Goal: Task Accomplishment & Management: Complete application form

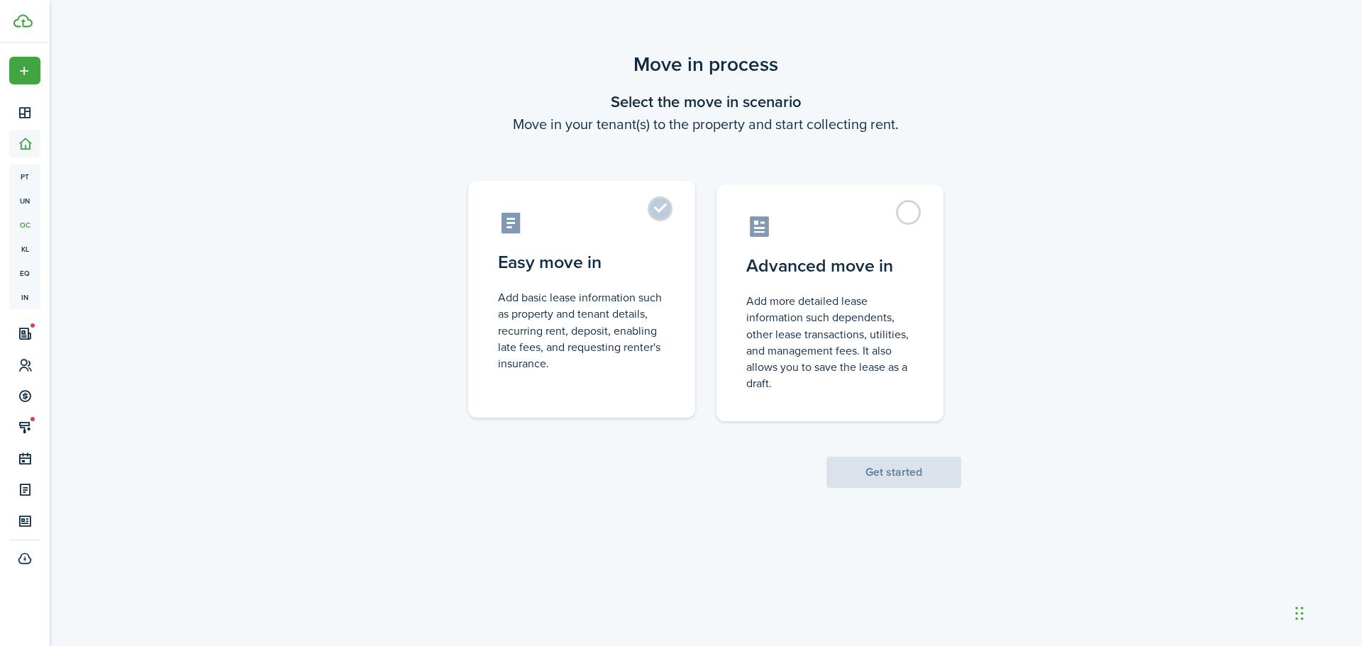
click at [665, 228] on label "Easy move in Add basic lease information such as property and tenant details, r…" at bounding box center [581, 299] width 227 height 237
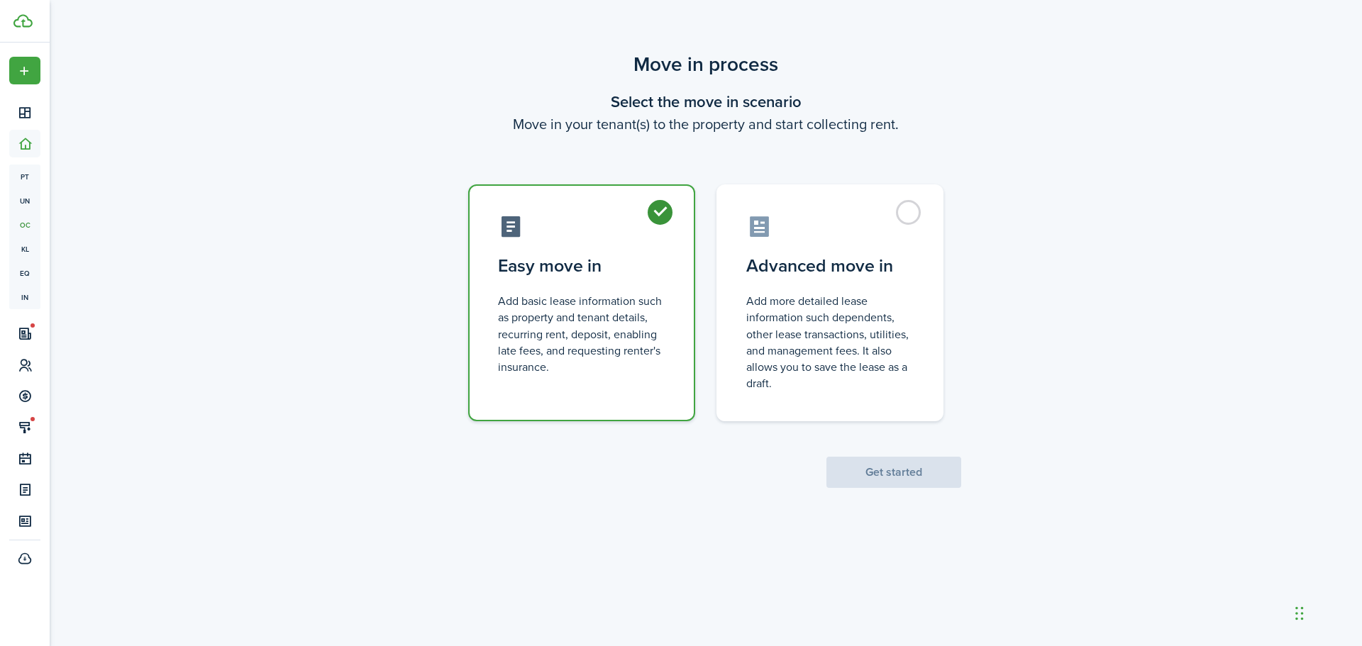
radio input "true"
click at [897, 487] on button "Get started" at bounding box center [893, 472] width 135 height 31
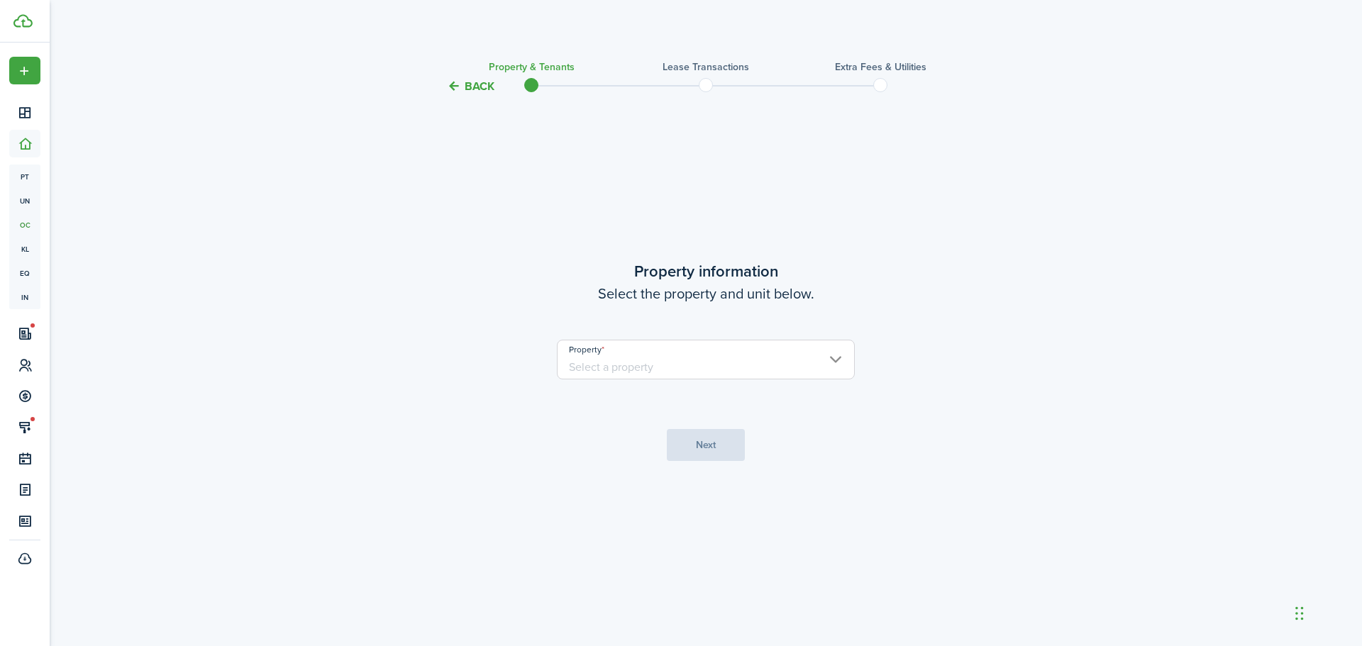
click at [741, 360] on input "Property" at bounding box center [706, 360] width 298 height 40
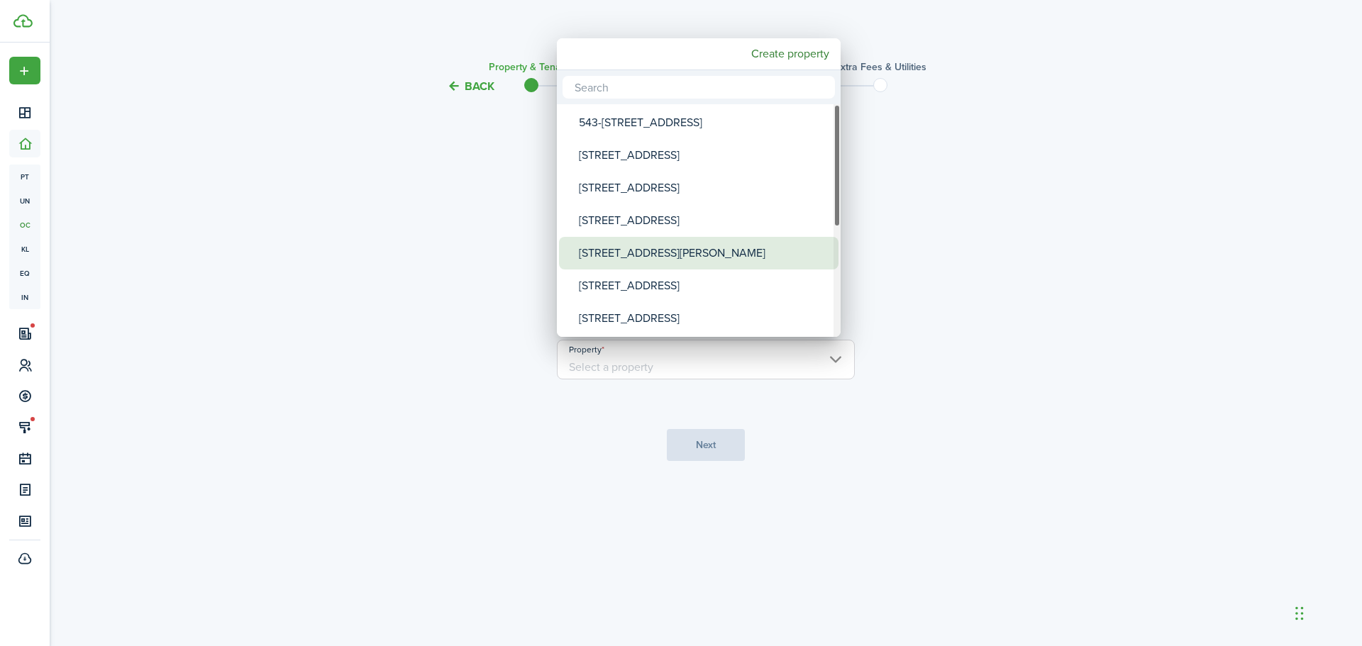
click at [695, 243] on div "[STREET_ADDRESS][PERSON_NAME]" at bounding box center [704, 253] width 251 height 33
type input "[STREET_ADDRESS][PERSON_NAME]"
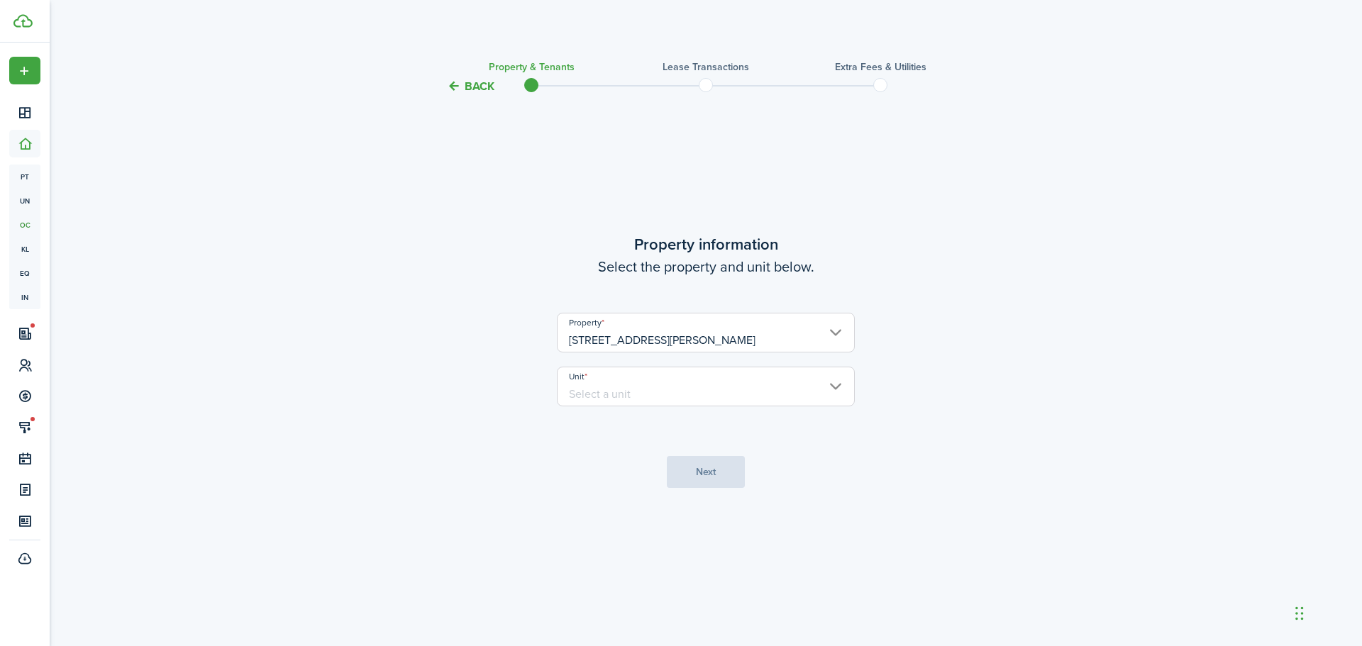
click at [715, 387] on input "Unit" at bounding box center [706, 387] width 298 height 40
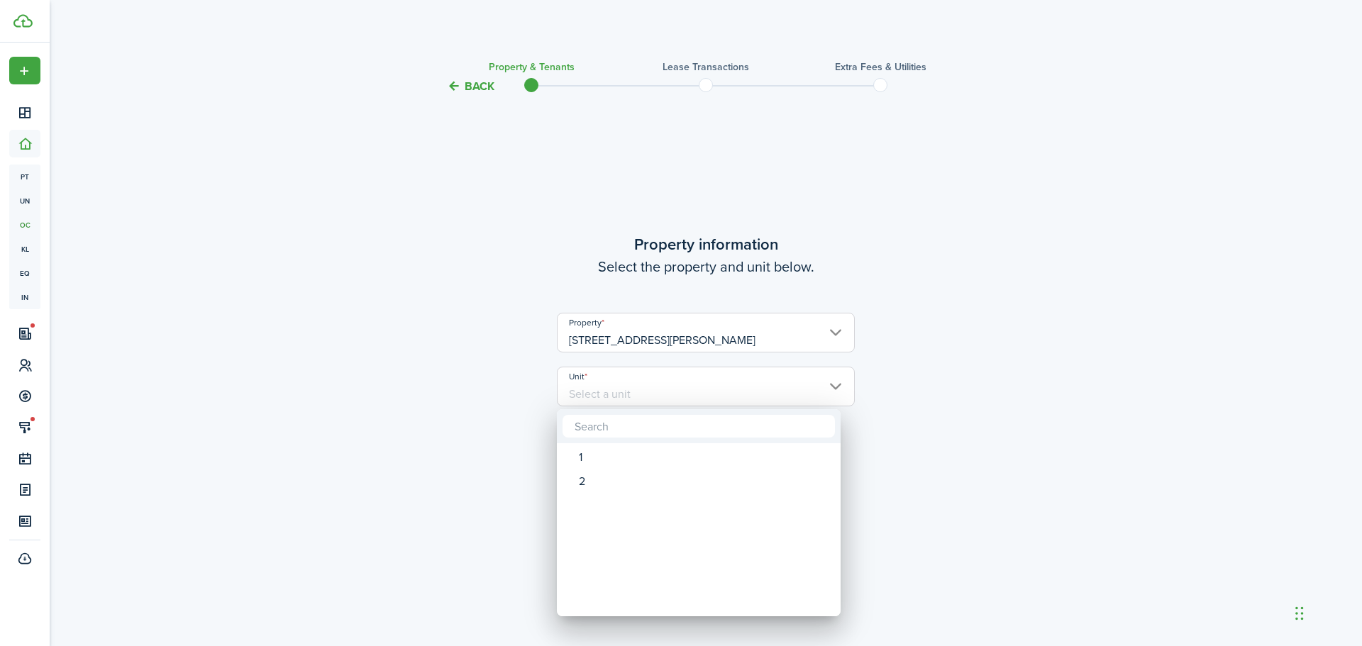
click at [704, 445] on mbsc-scrollview-base "1 2" at bounding box center [699, 530] width 284 height 170
click at [703, 455] on div "1" at bounding box center [704, 457] width 251 height 24
type input "1"
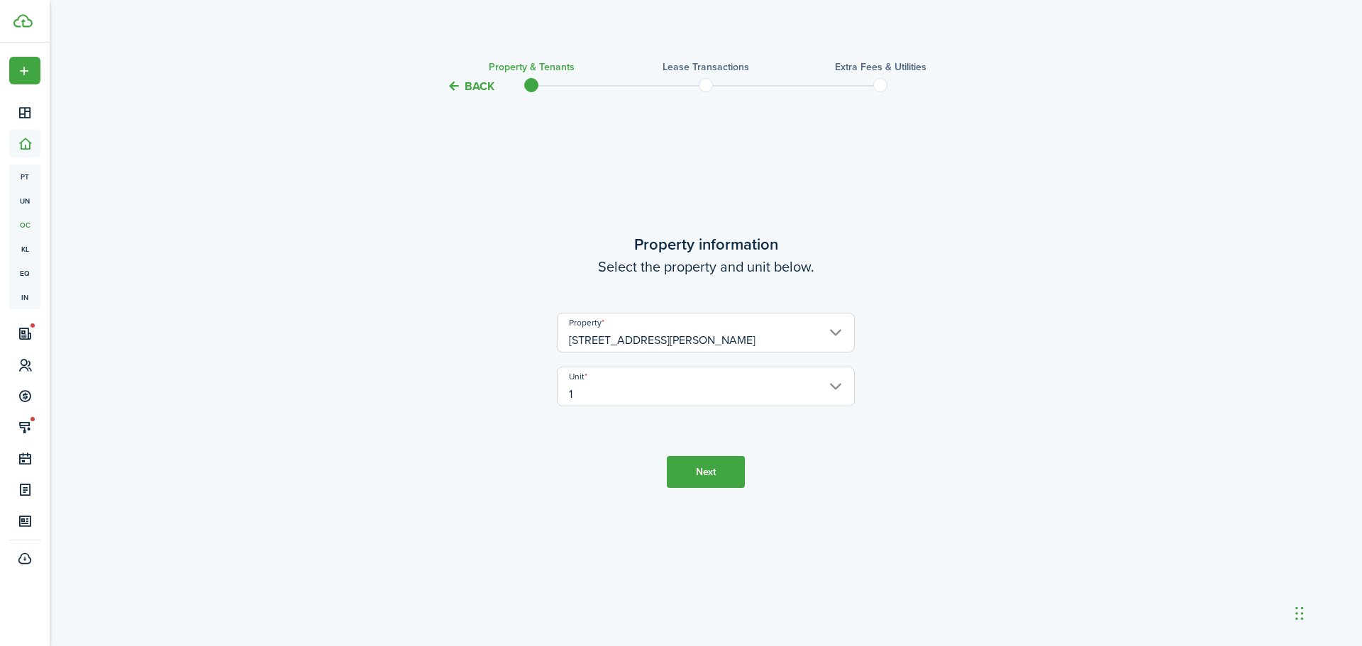
click at [717, 477] on button "Next" at bounding box center [706, 472] width 78 height 32
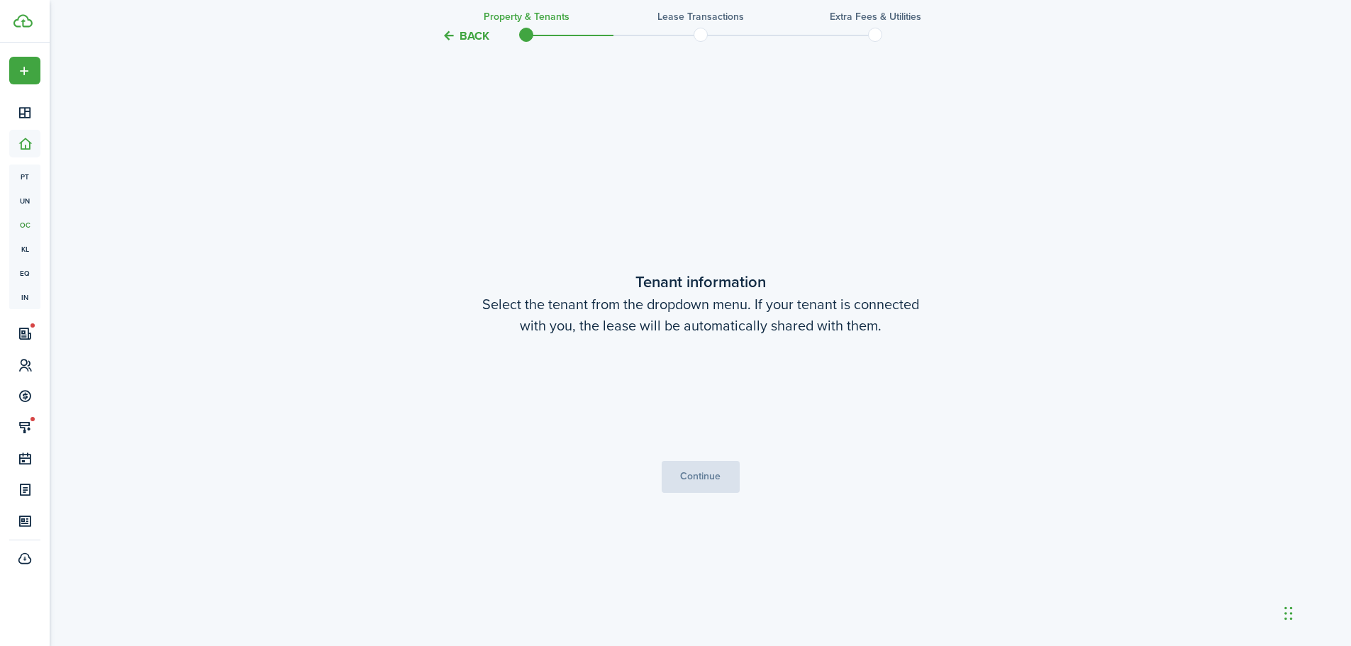
scroll to position [551, 0]
click at [718, 484] on button "Continue" at bounding box center [701, 476] width 78 height 32
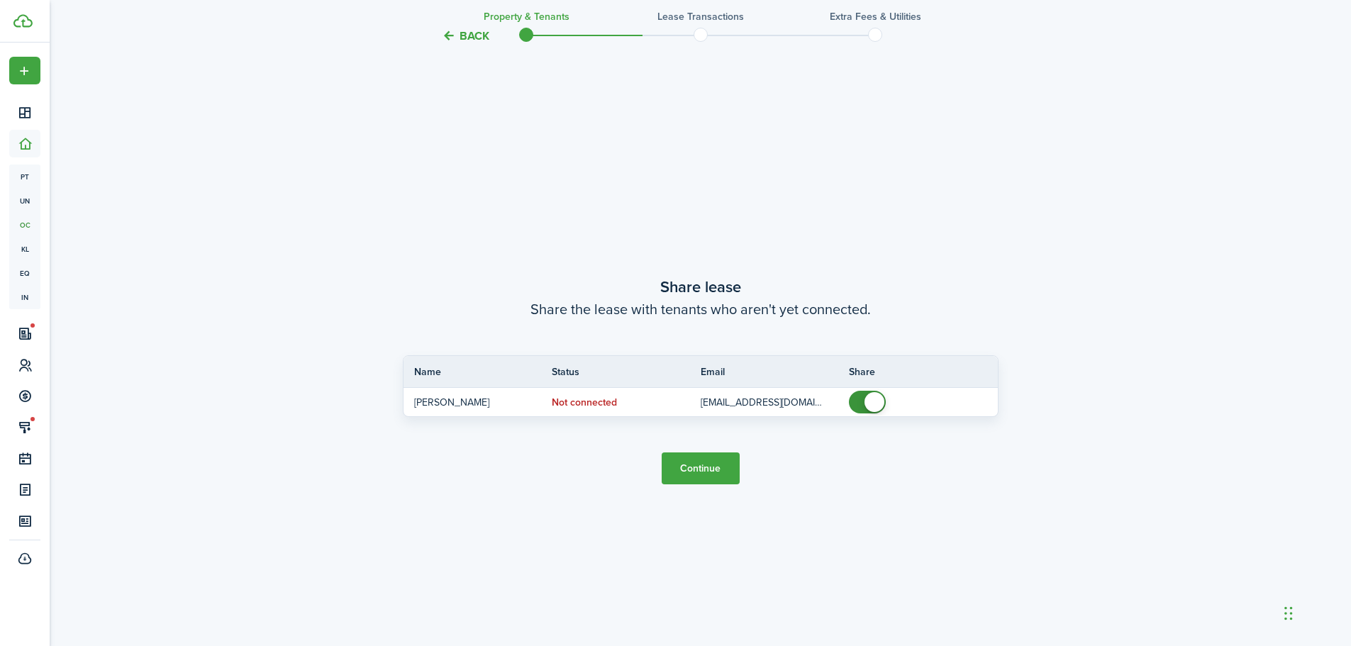
scroll to position [1197, 0]
click at [716, 465] on button "Continue" at bounding box center [701, 468] width 78 height 32
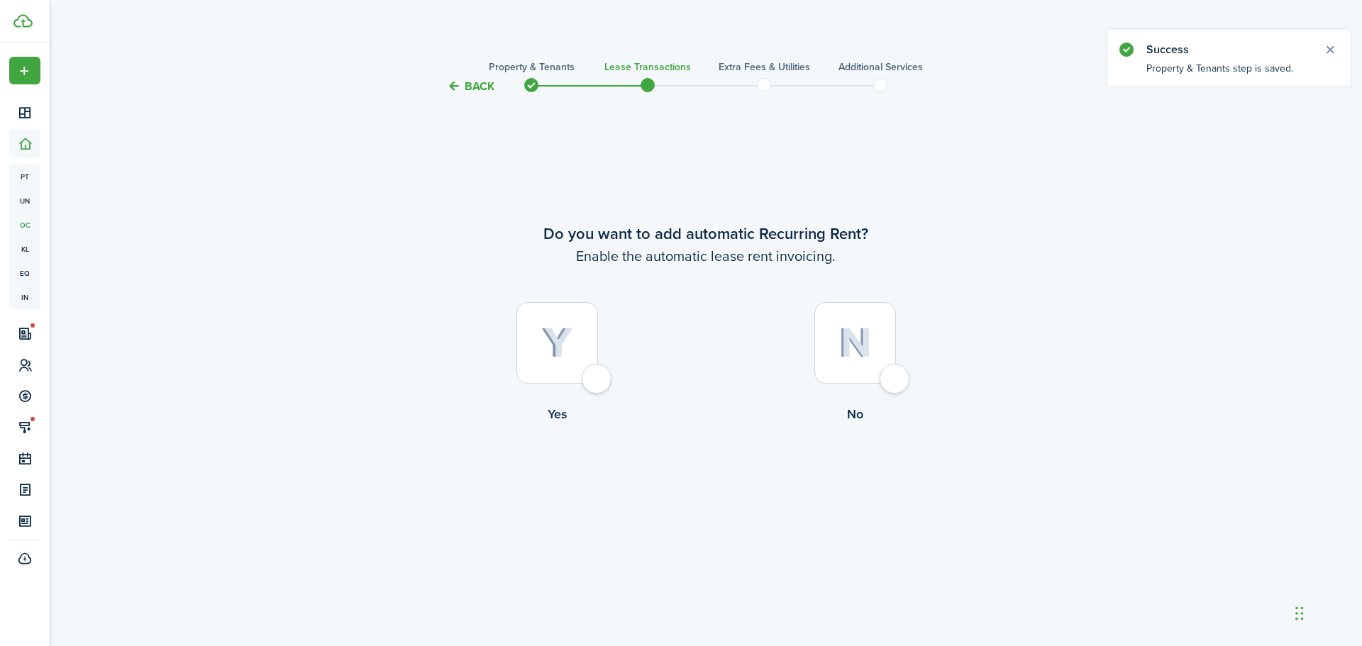
click at [598, 376] on div at bounding box center [557, 343] width 82 height 82
radio input "true"
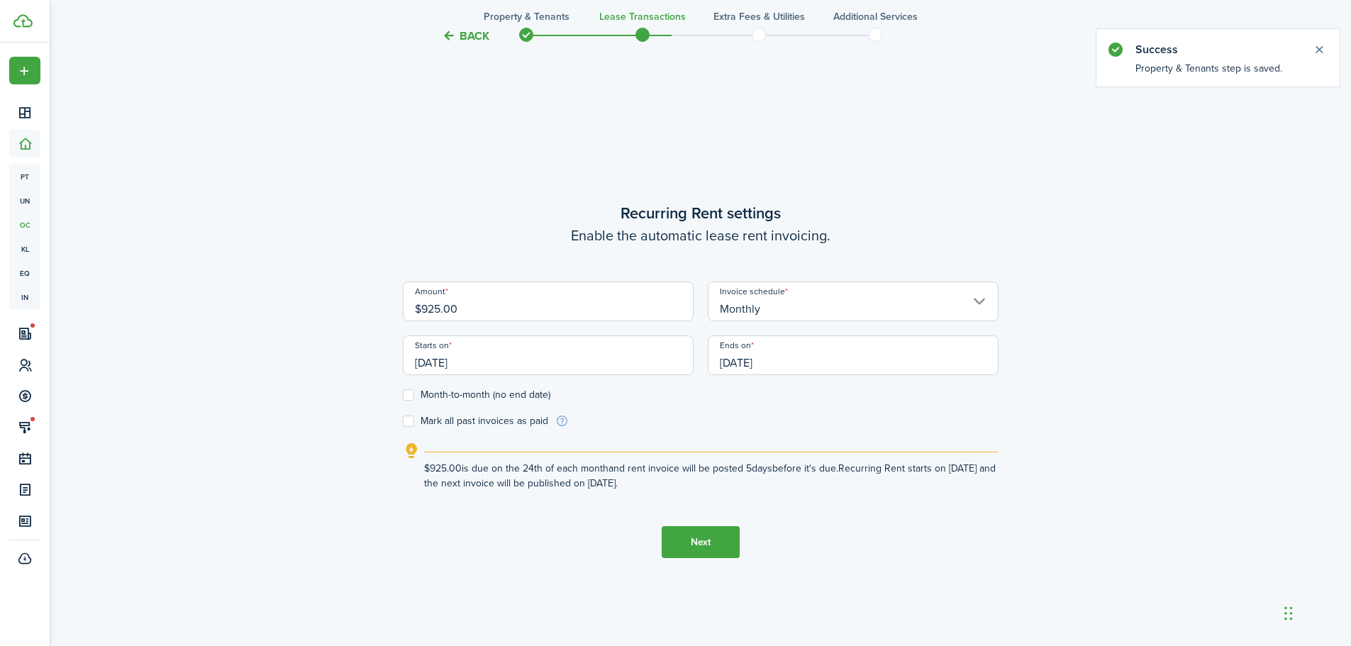
scroll to position [551, 0]
click at [565, 309] on input "$925.00" at bounding box center [548, 301] width 291 height 40
click at [598, 360] on input "[DATE]" at bounding box center [548, 355] width 291 height 40
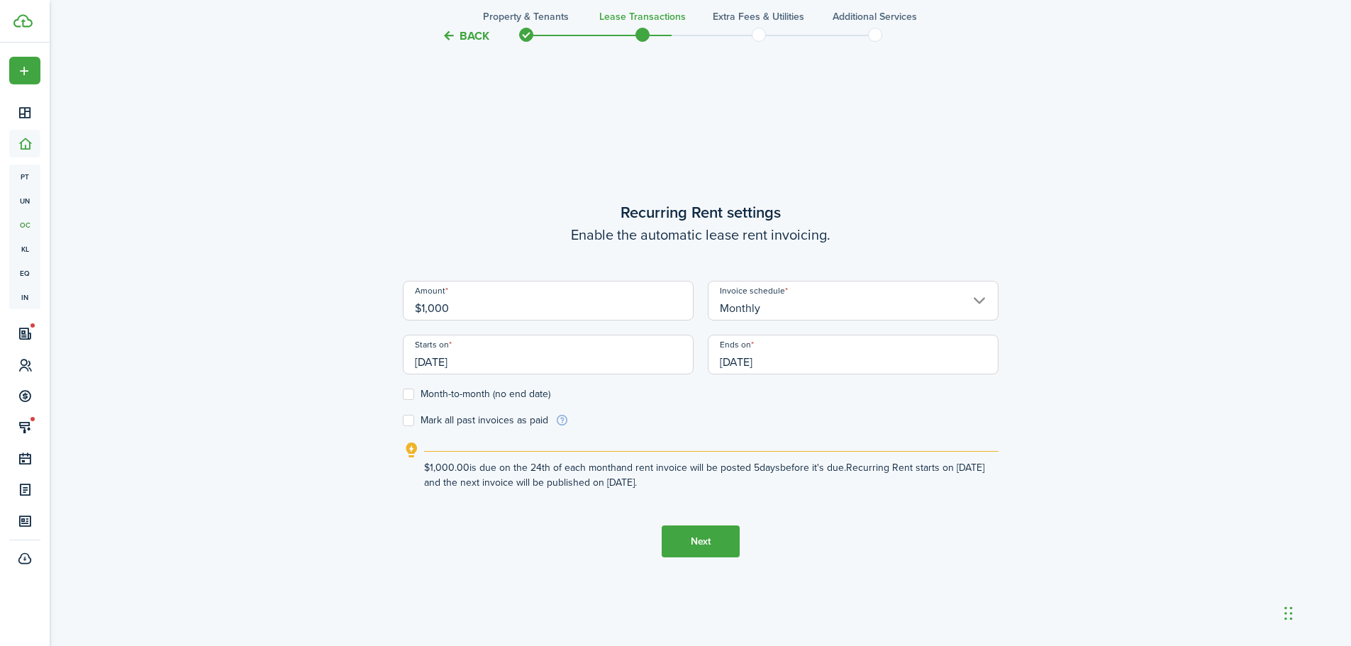
type input "$1,000.00"
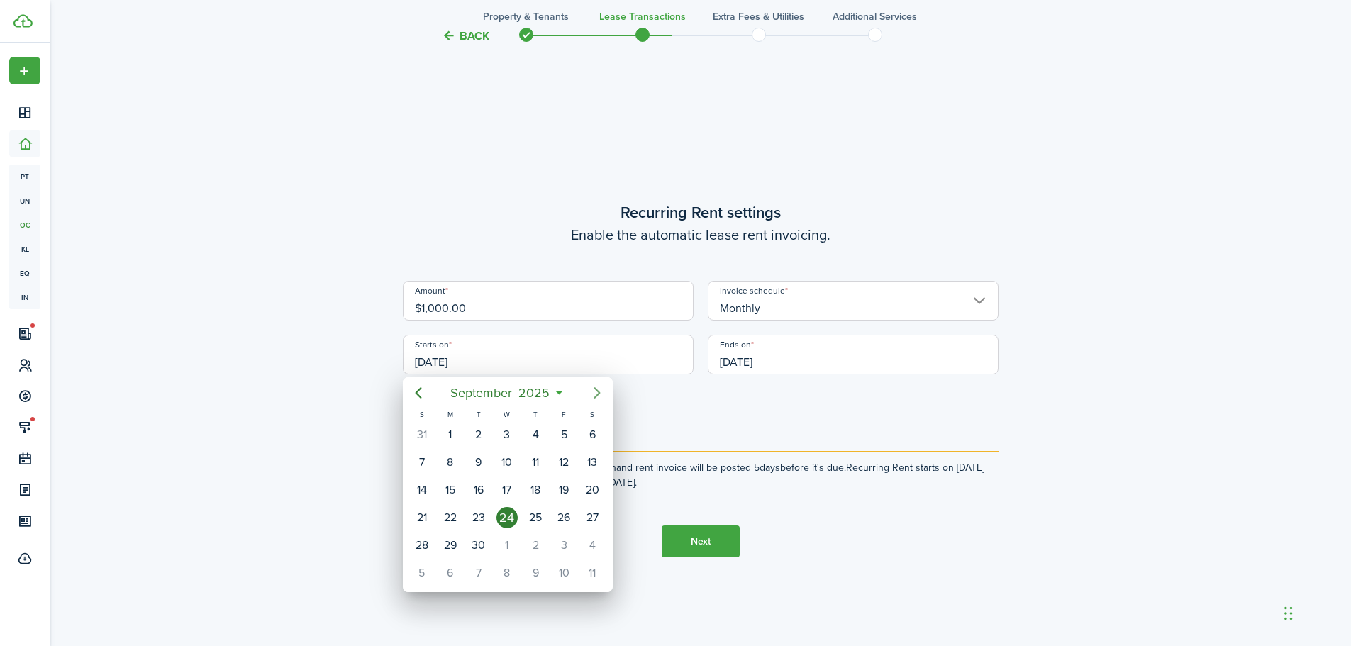
click at [595, 389] on icon "Next page" at bounding box center [597, 392] width 6 height 11
click at [597, 548] on div "1" at bounding box center [592, 545] width 21 height 21
type input "[DATE]"
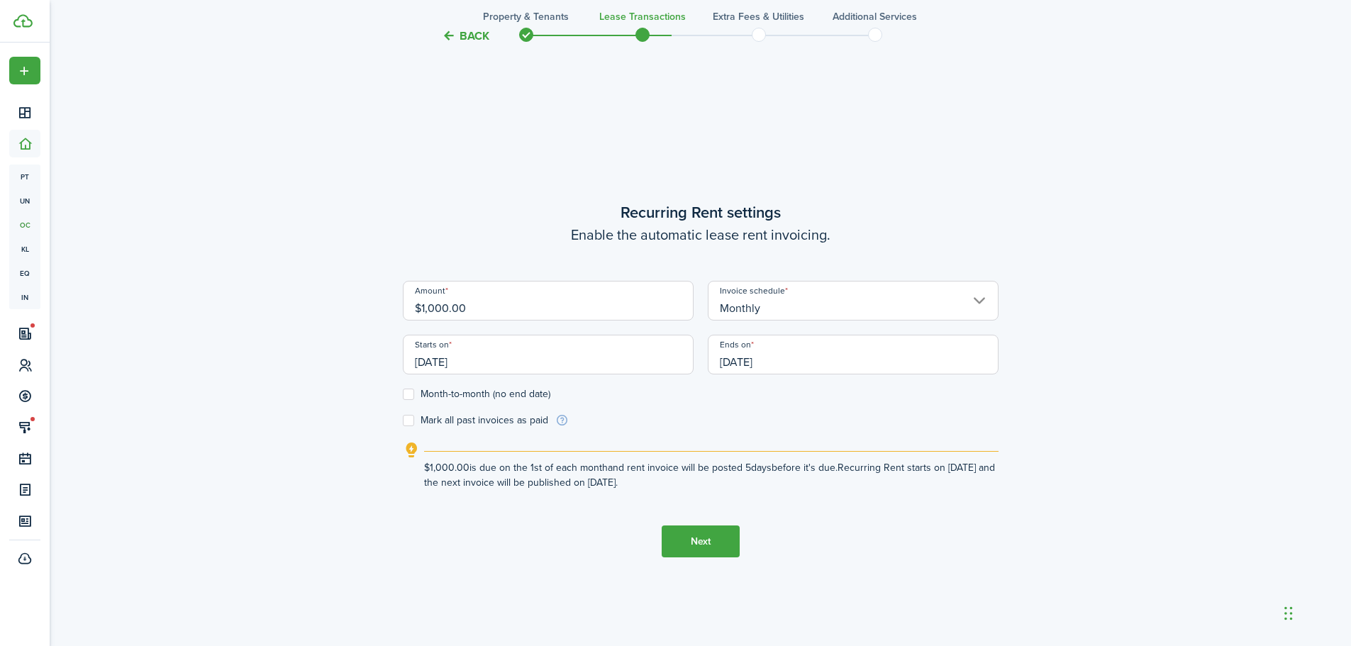
click at [793, 361] on input "[DATE]" at bounding box center [853, 355] width 291 height 40
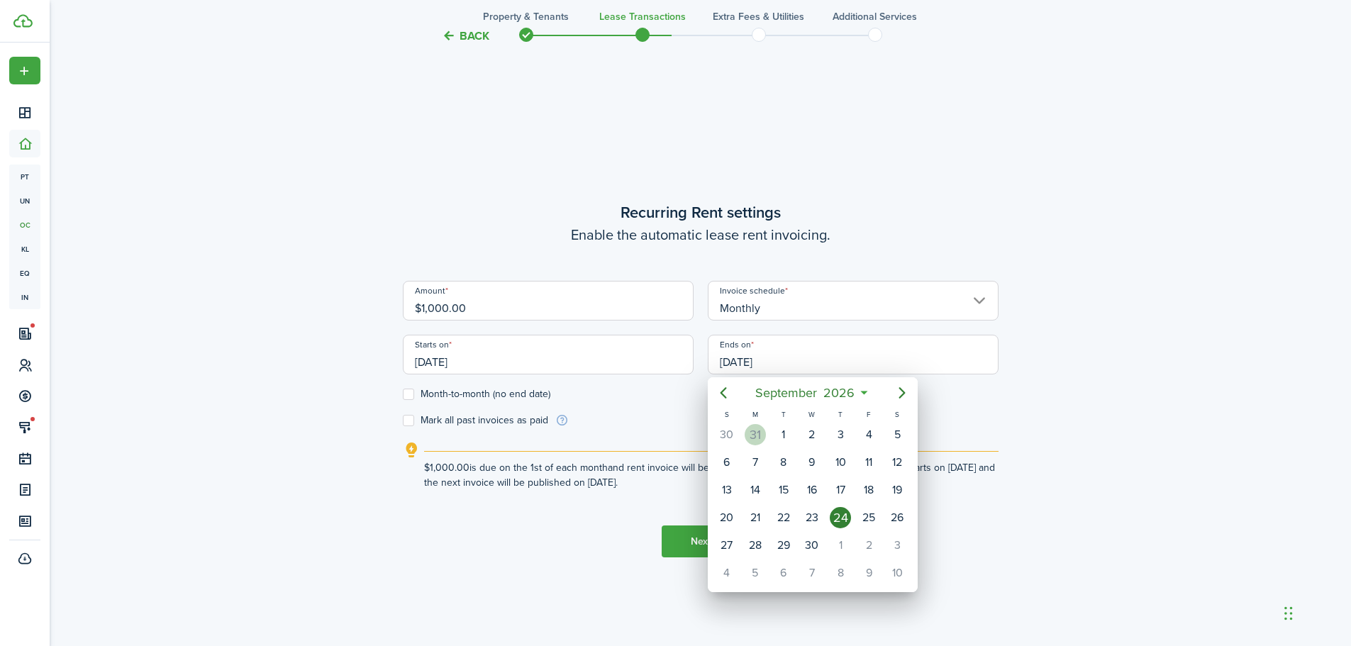
click at [761, 436] on div "31" at bounding box center [755, 434] width 21 height 21
type input "[DATE]"
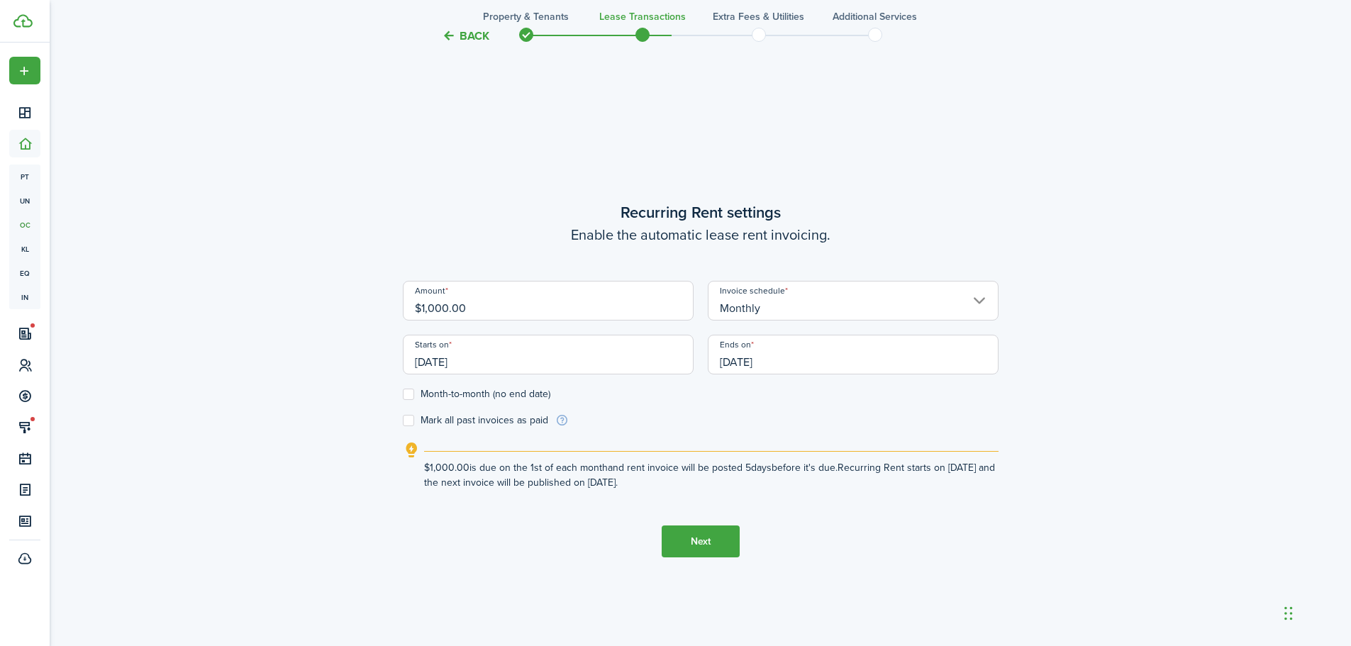
click at [760, 426] on form "Amount $1,000.00 Invoice schedule Monthly Starts on [DATE] Ends on [DATE] Month…" at bounding box center [701, 354] width 596 height 147
click at [704, 533] on button "Next" at bounding box center [701, 542] width 78 height 32
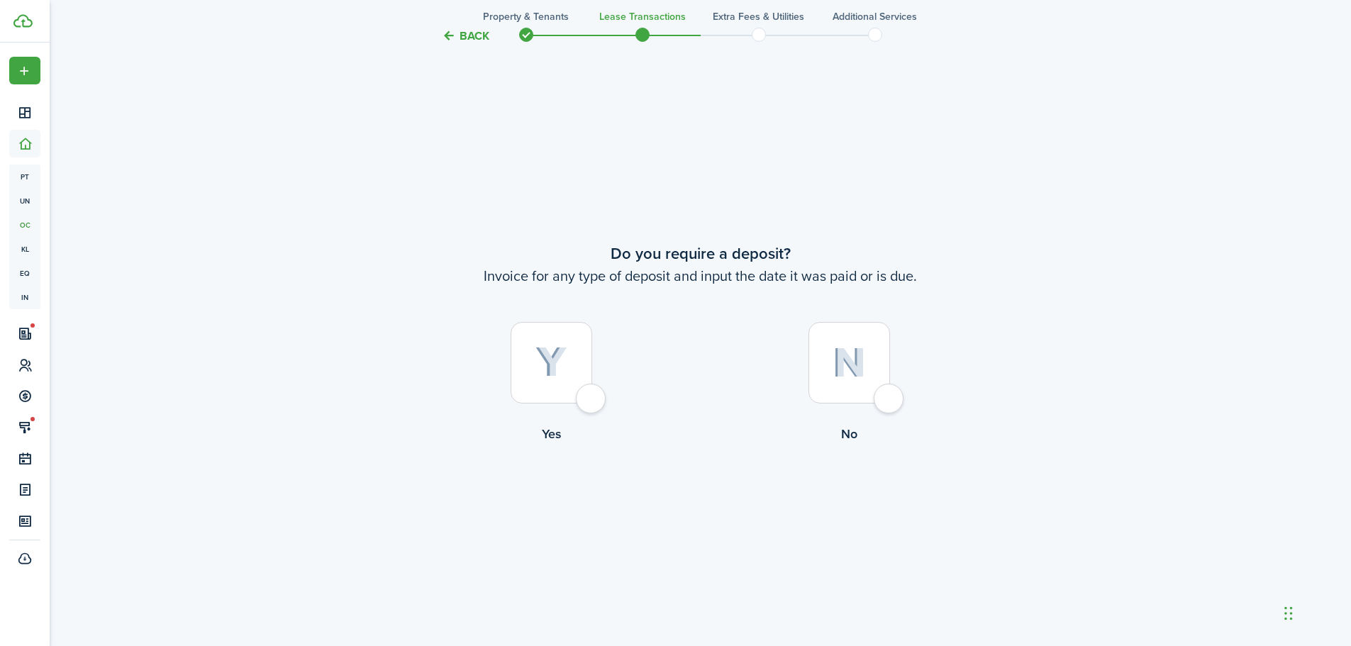
scroll to position [1197, 0]
click at [875, 402] on div at bounding box center [850, 362] width 82 height 82
radio input "true"
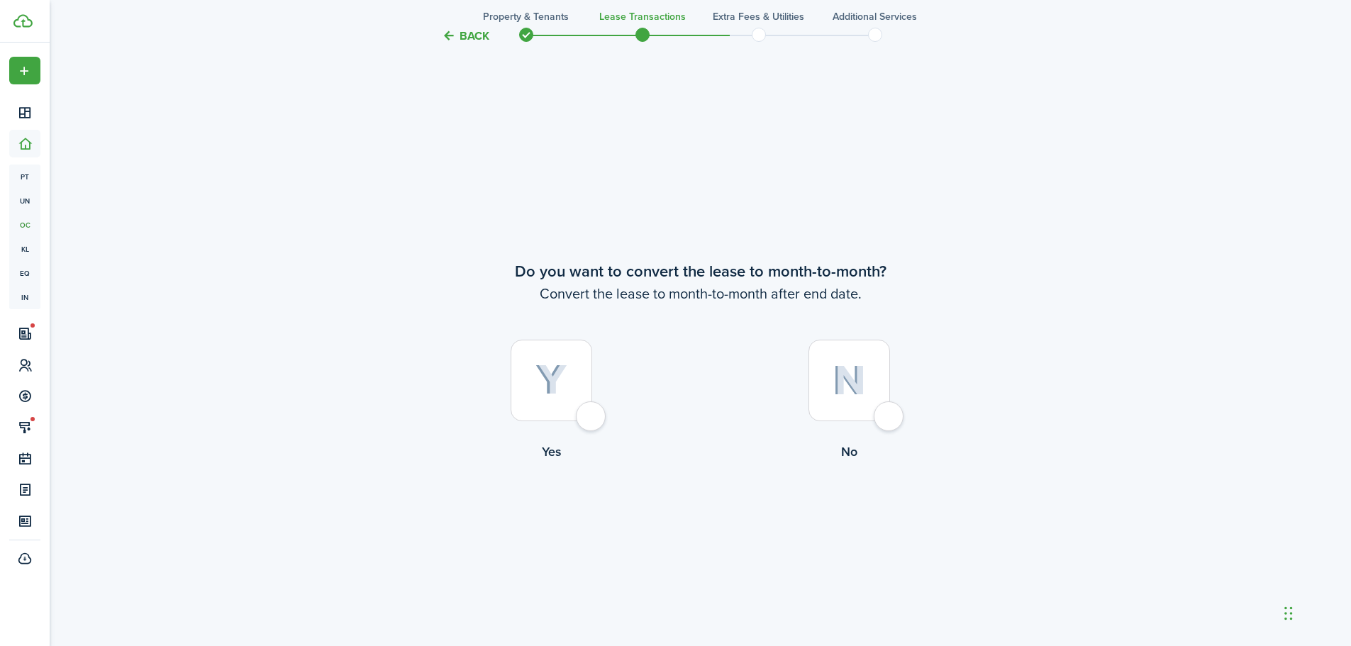
scroll to position [1843, 0]
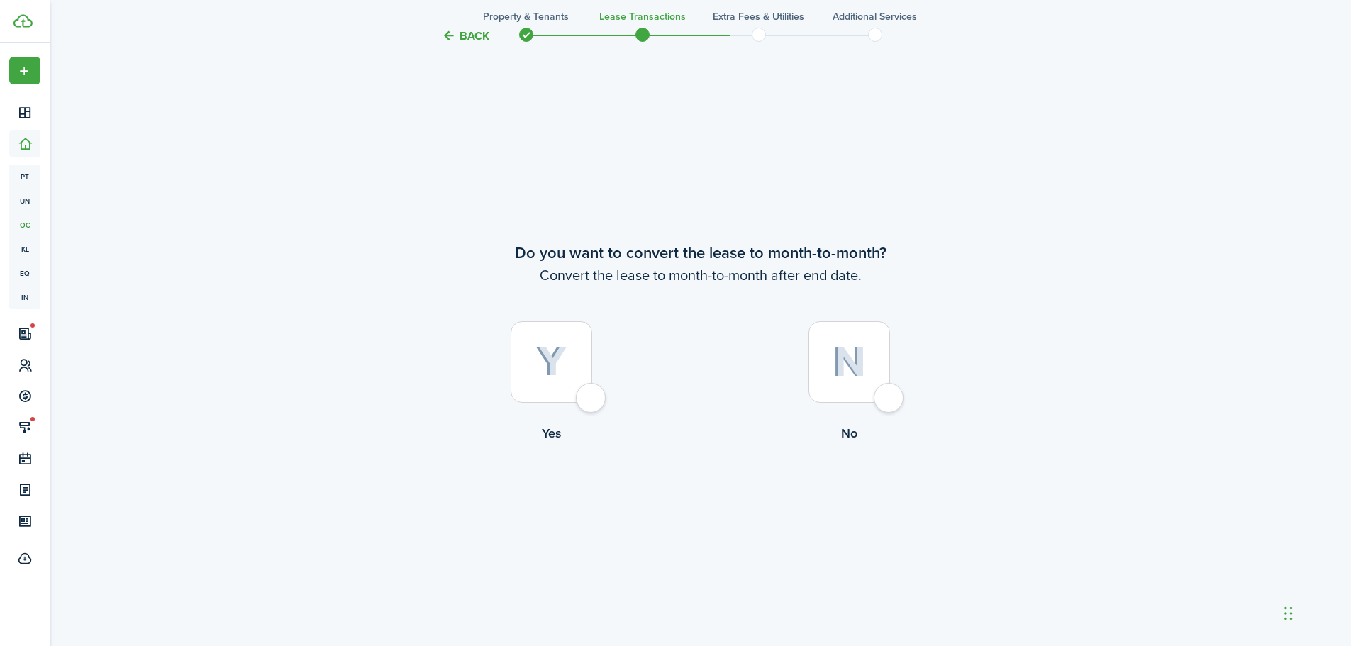
click at [890, 401] on div at bounding box center [850, 362] width 82 height 82
radio input "true"
click at [715, 498] on button "Continue" at bounding box center [701, 501] width 78 height 32
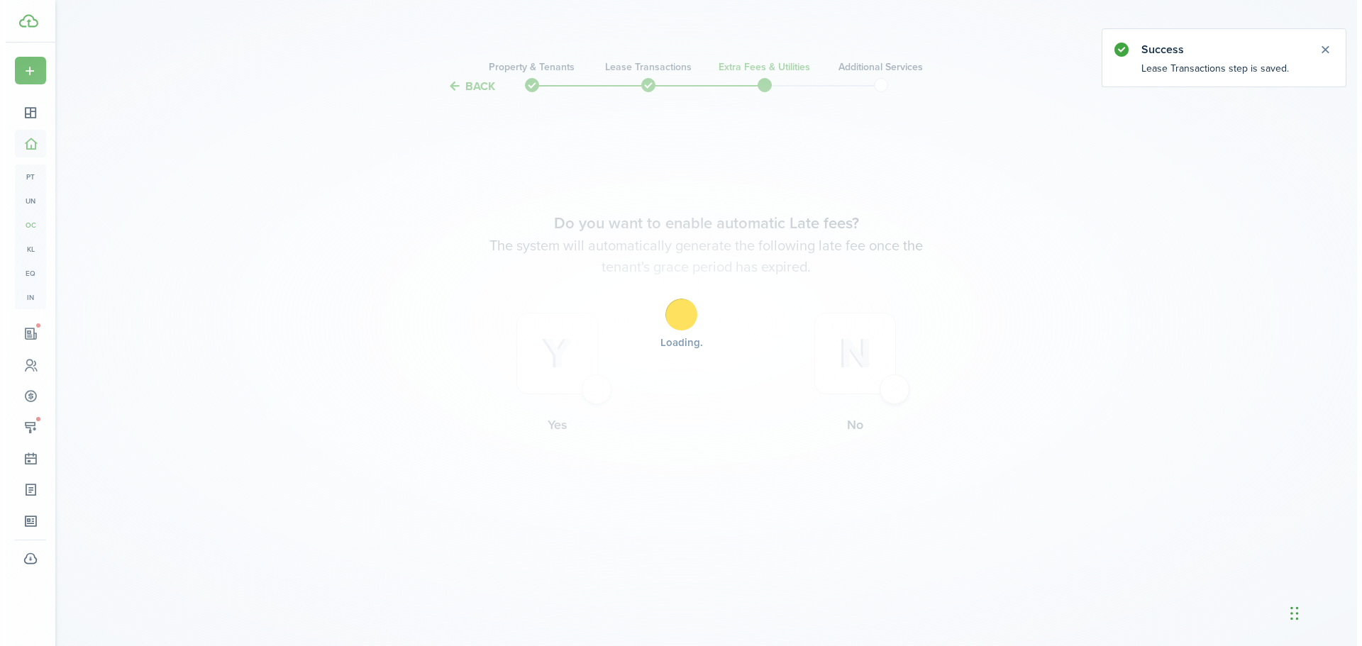
scroll to position [0, 0]
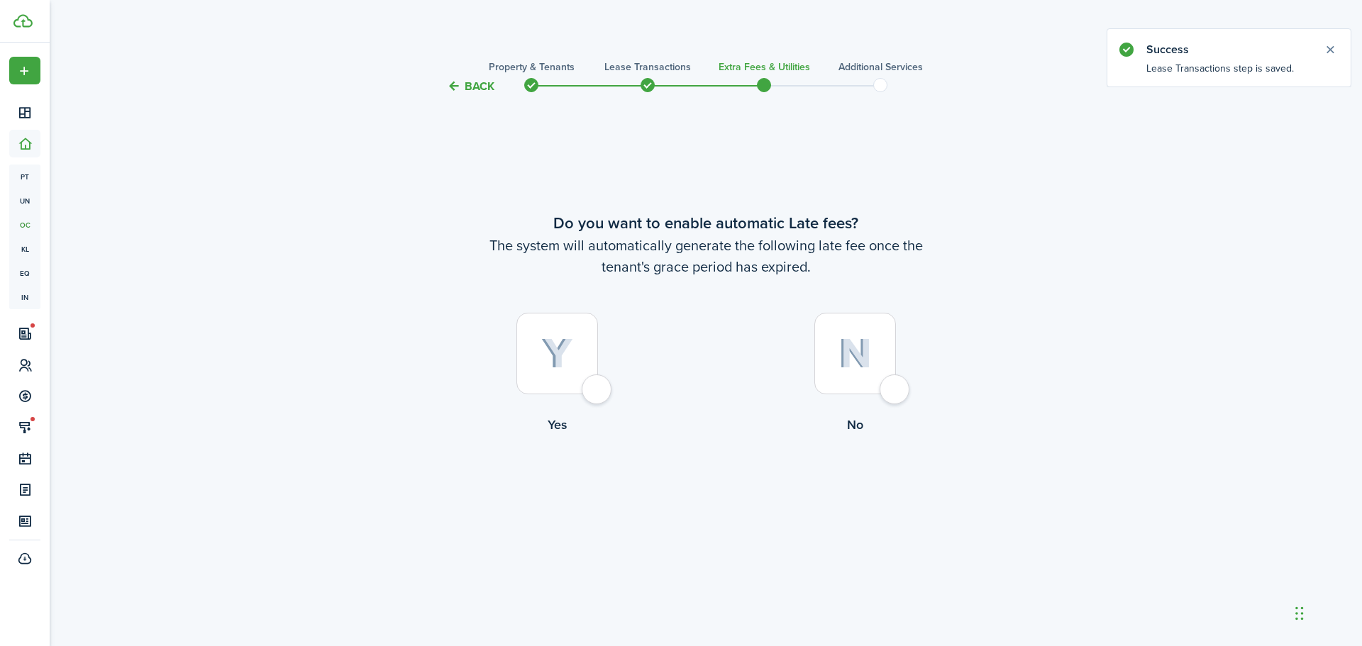
click at [594, 394] on div at bounding box center [557, 354] width 82 height 82
radio input "true"
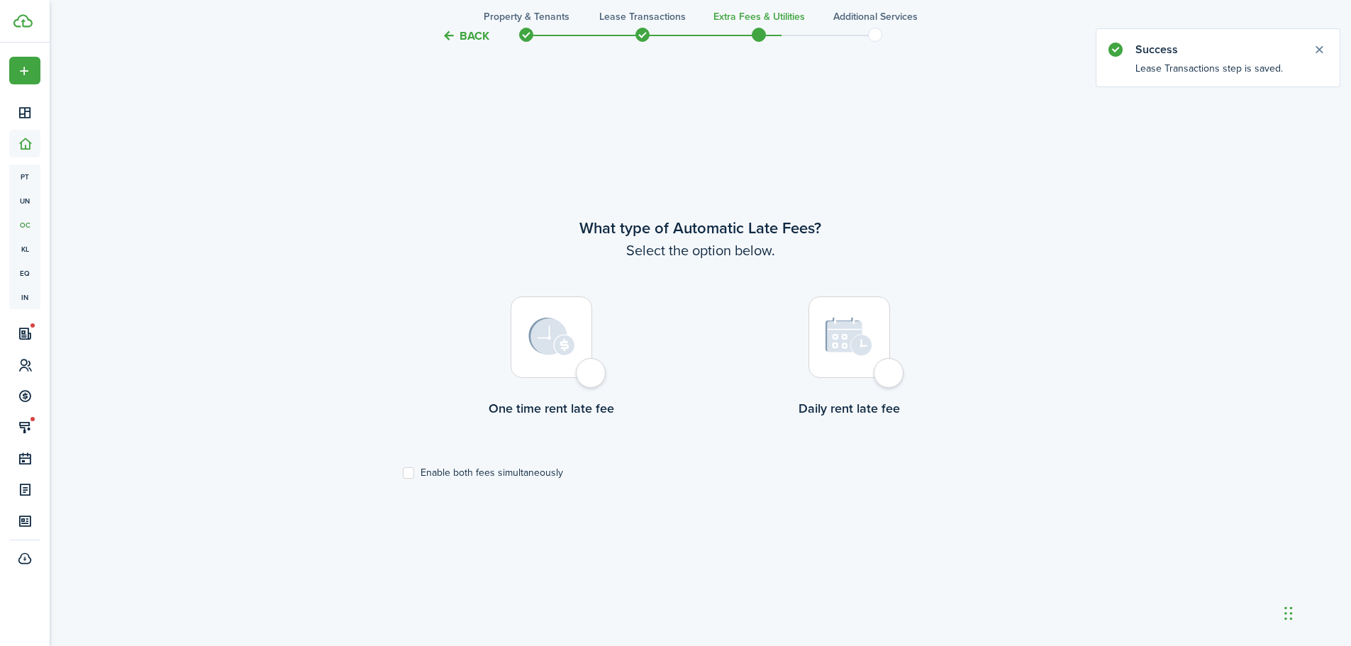
scroll to position [551, 0]
click at [592, 376] on div at bounding box center [552, 335] width 82 height 82
radio input "true"
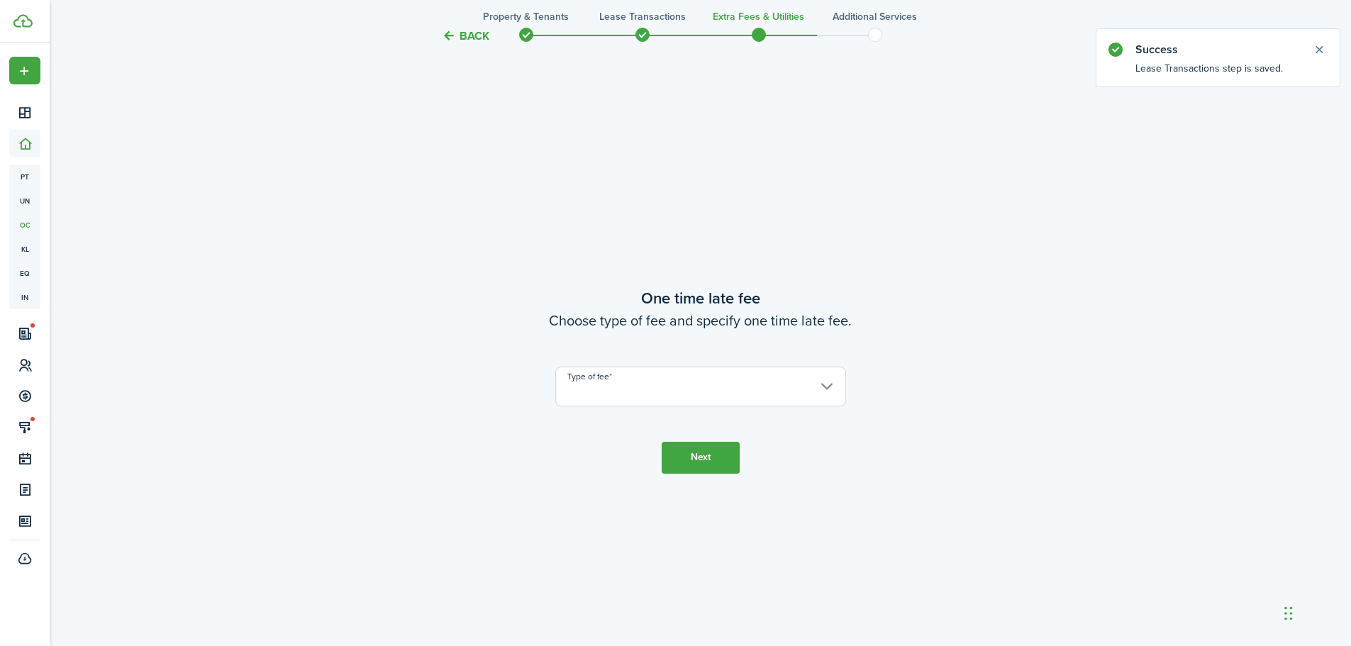
scroll to position [1197, 0]
click at [596, 382] on input "Type of fee" at bounding box center [700, 386] width 291 height 40
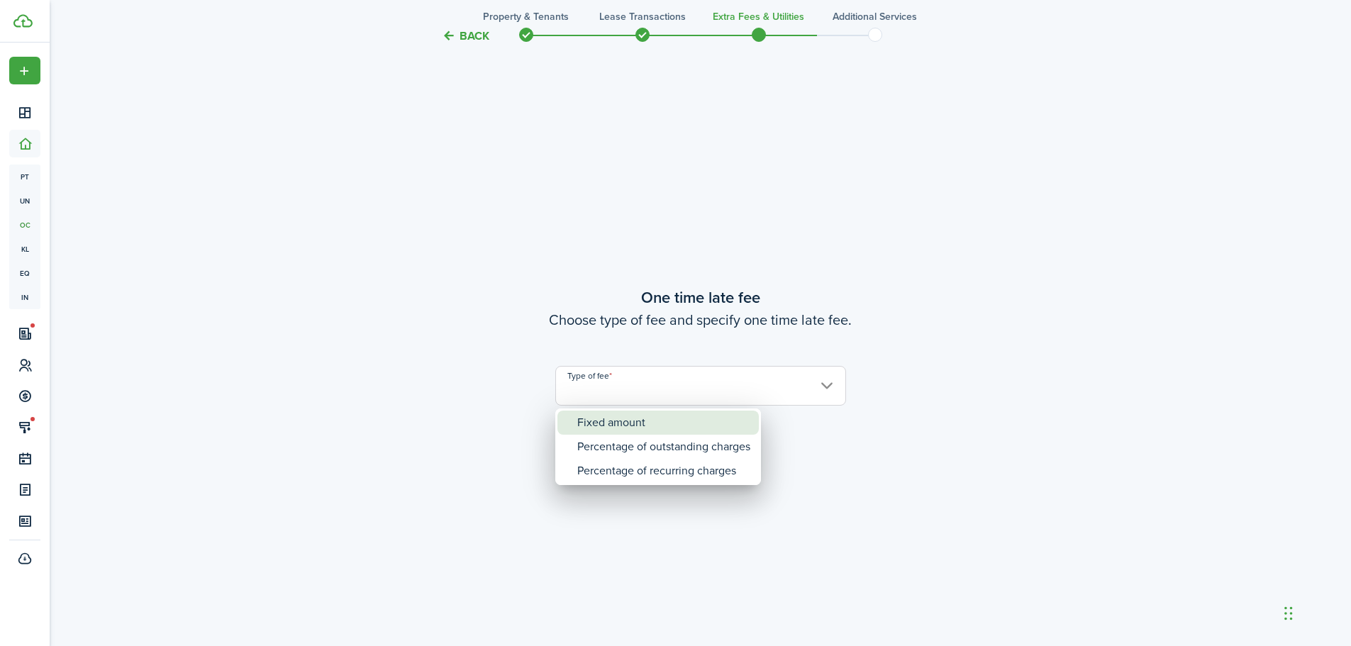
click at [625, 417] on div "Fixed amount" at bounding box center [663, 423] width 173 height 24
type input "Fixed amount"
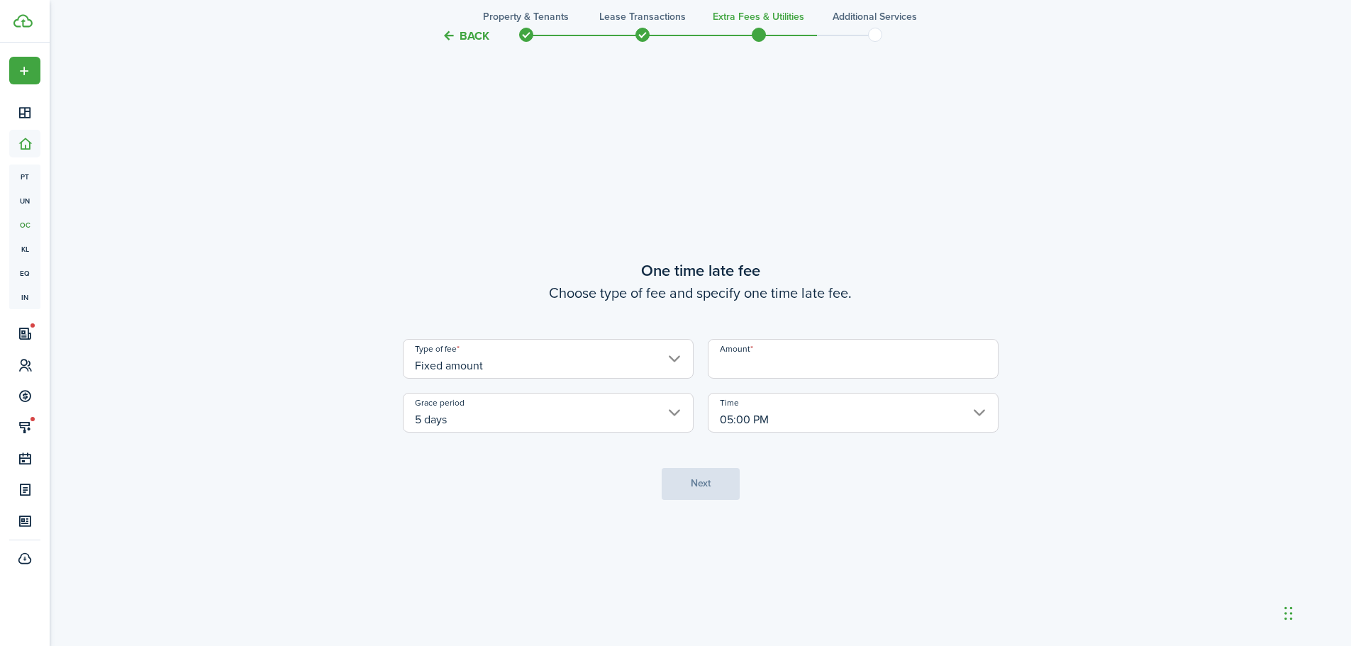
click at [645, 417] on input "5 days" at bounding box center [548, 413] width 291 height 40
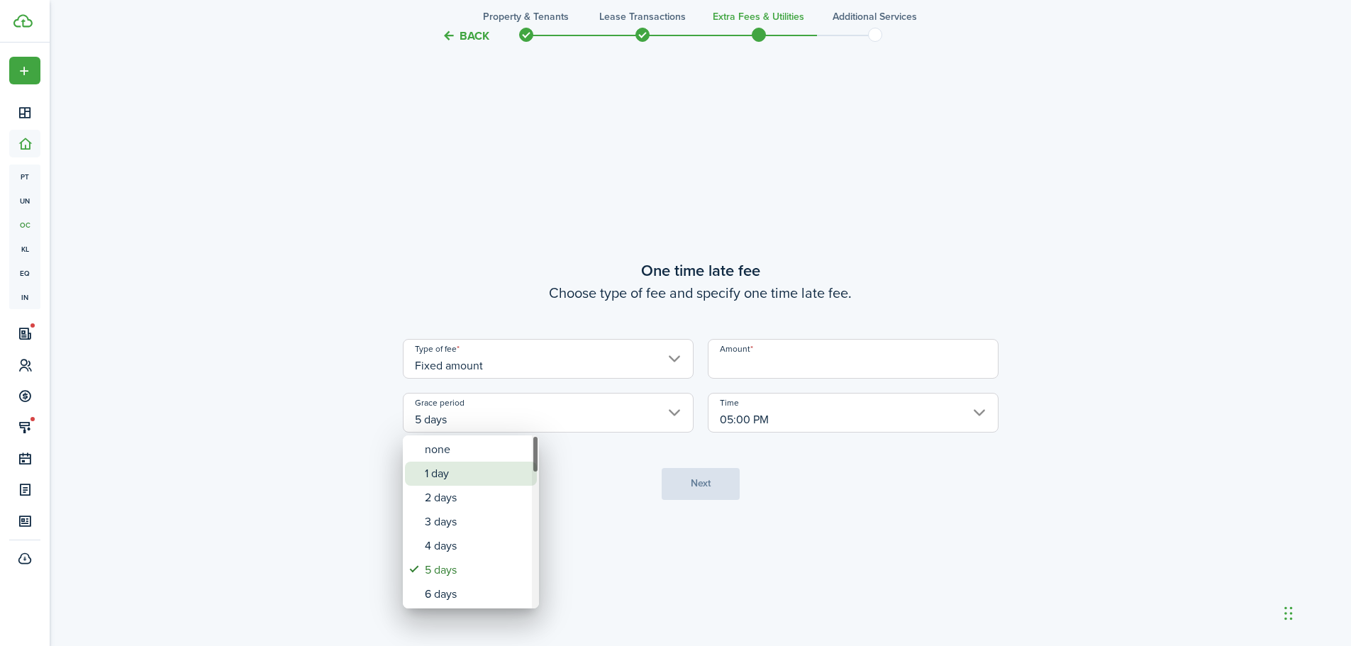
click at [530, 469] on mbsc-wheel-item "1 day" at bounding box center [471, 474] width 132 height 24
type input "1 day"
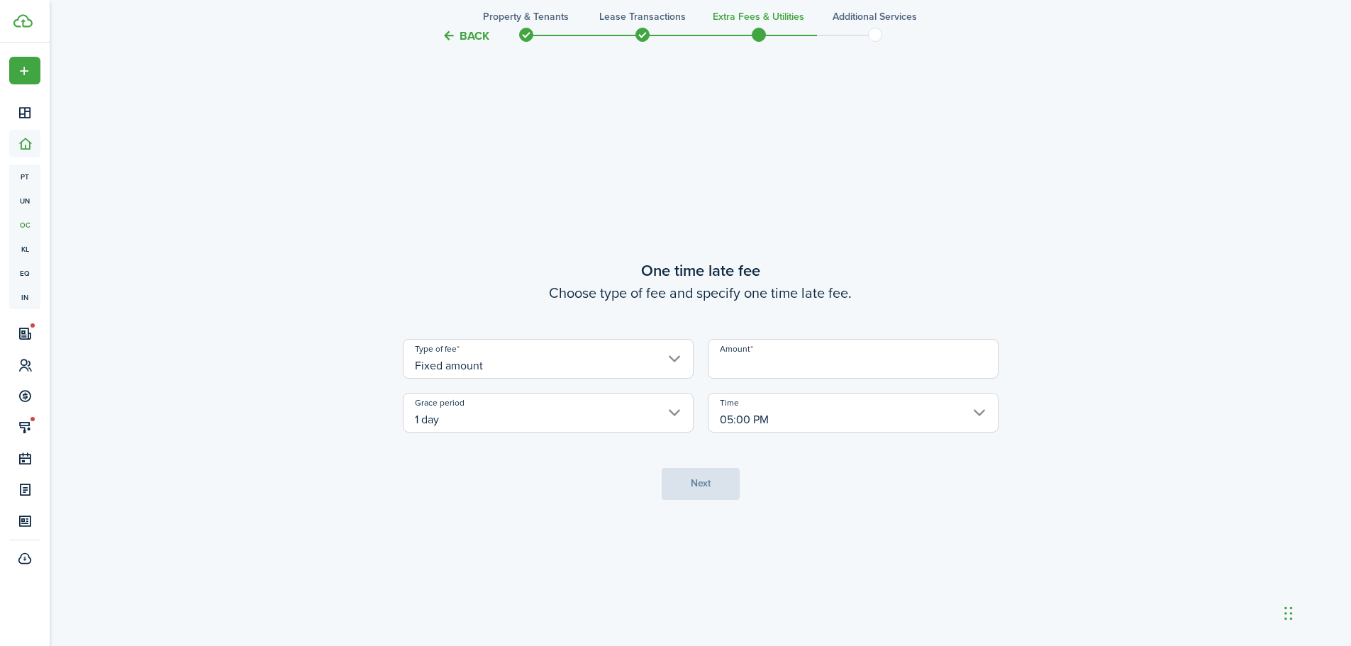
click at [799, 367] on input "Amount" at bounding box center [853, 359] width 291 height 40
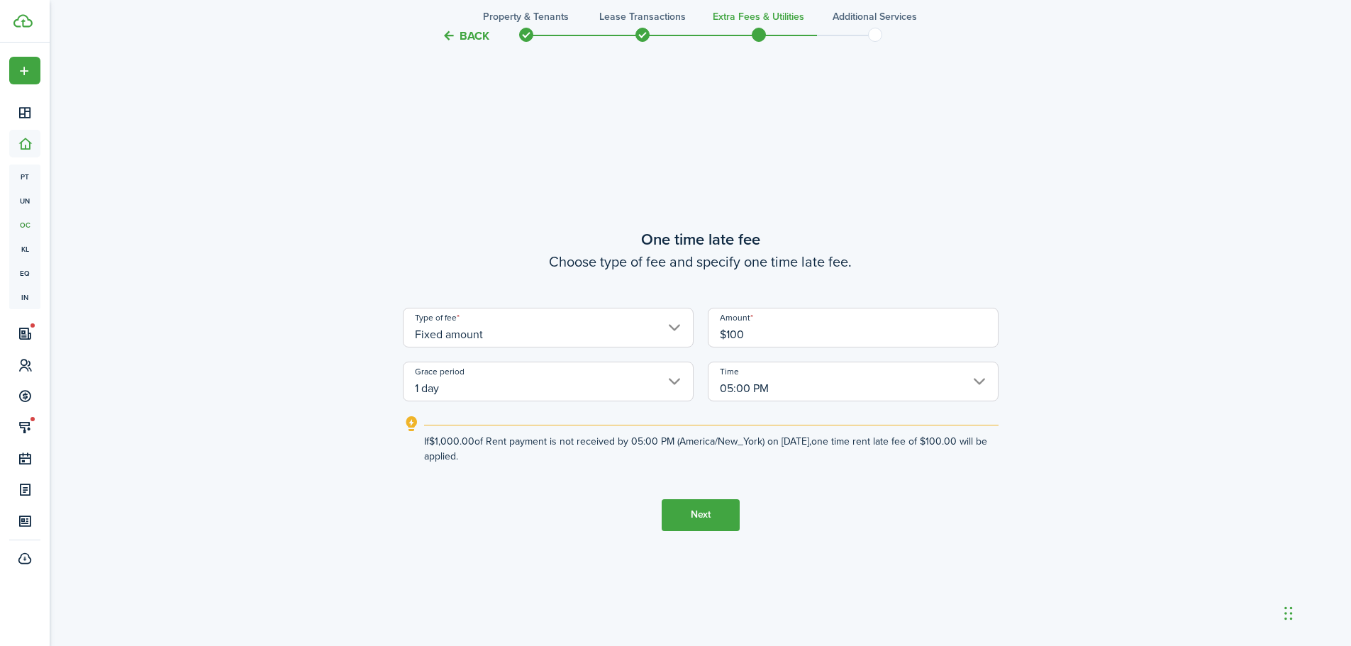
type input "$100.00"
click at [851, 484] on tc-wizard-step "One time late fee Choose type of fee and specify one time late fee. Type of fee…" at bounding box center [701, 379] width 596 height 646
click at [879, 499] on tc-wizard-step "One time late fee Choose type of fee and specify one time late fee. Type of fee…" at bounding box center [701, 379] width 596 height 646
click at [724, 517] on button "Next" at bounding box center [701, 515] width 78 height 32
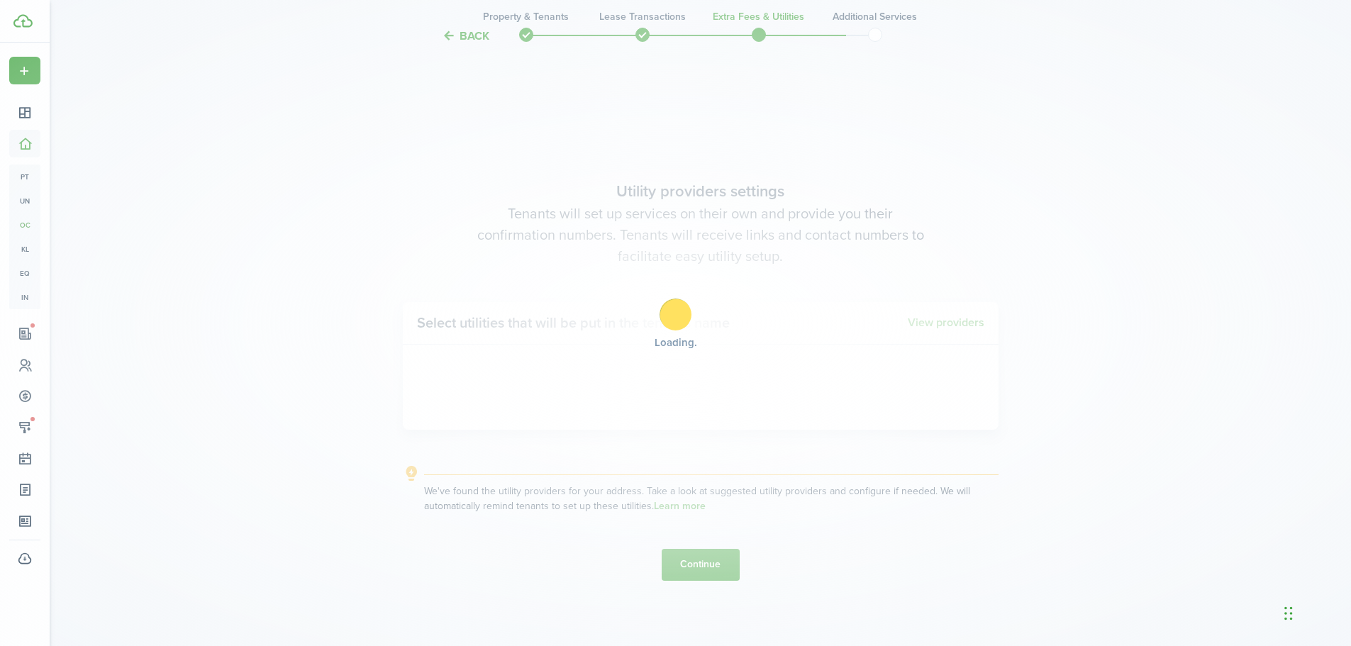
scroll to position [1843, 0]
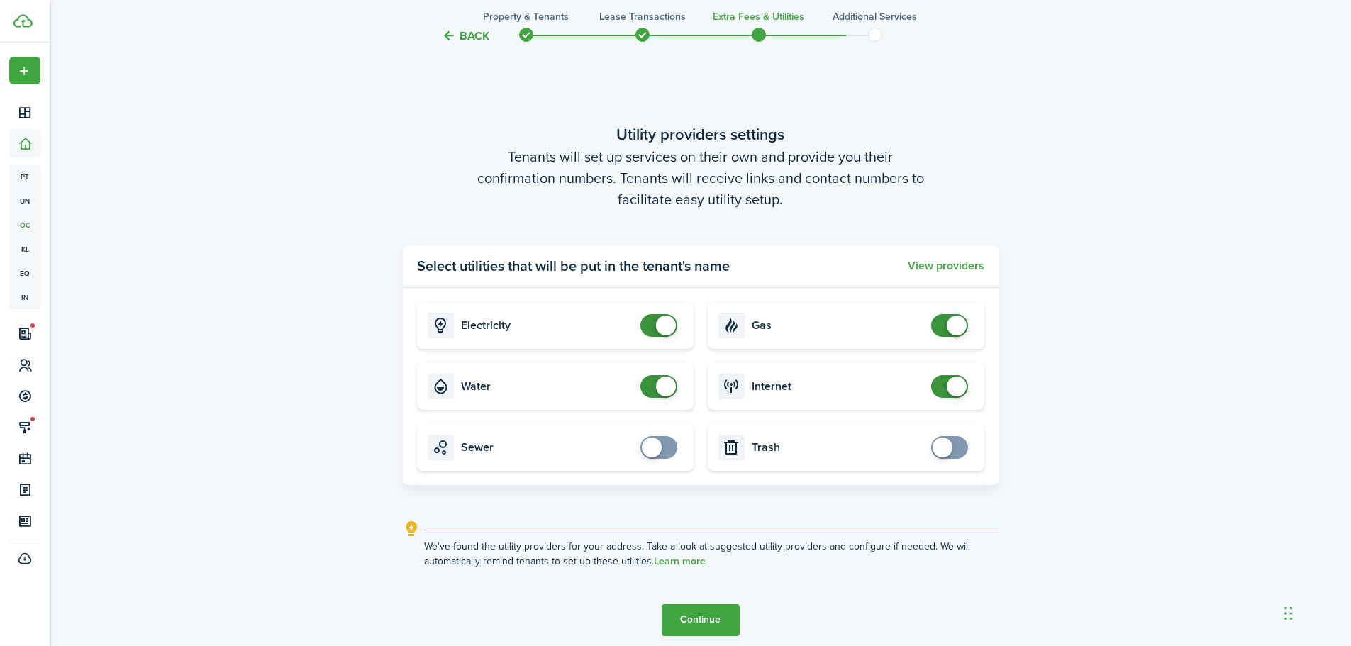
checkbox input "false"
click at [669, 389] on span at bounding box center [666, 387] width 20 height 20
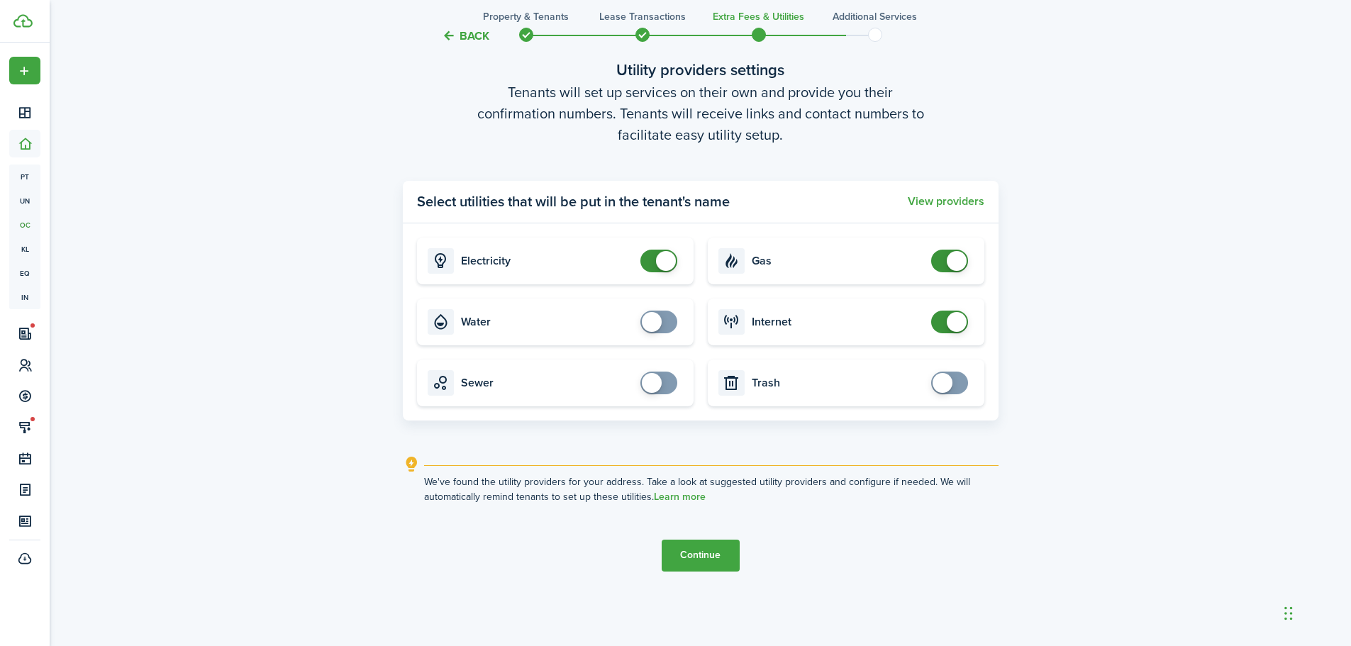
scroll to position [1914, 0]
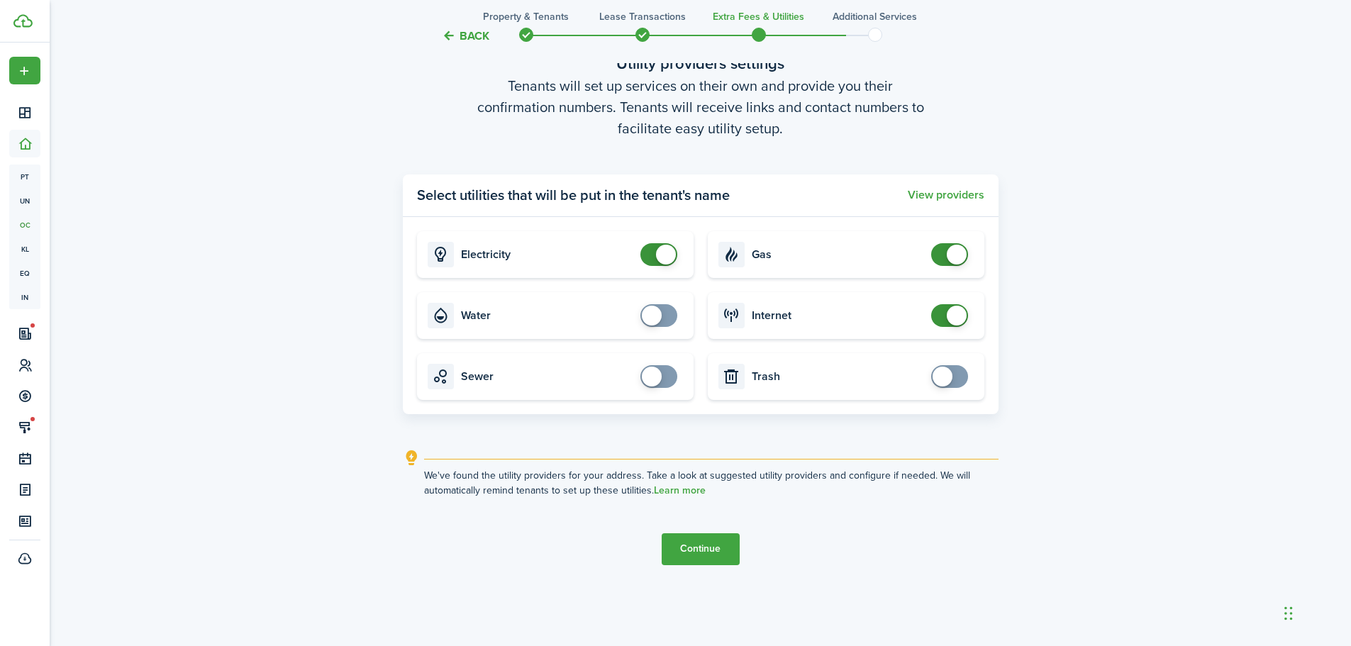
click at [723, 545] on button "Continue" at bounding box center [701, 549] width 78 height 32
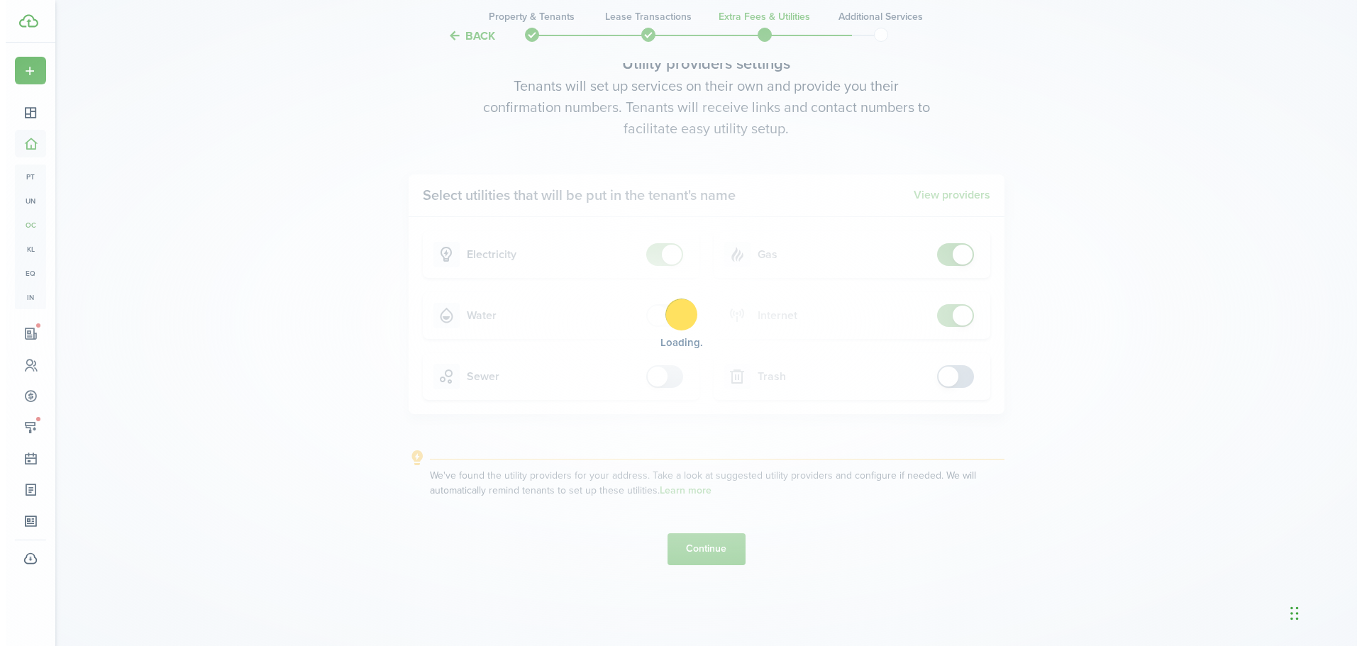
scroll to position [0, 0]
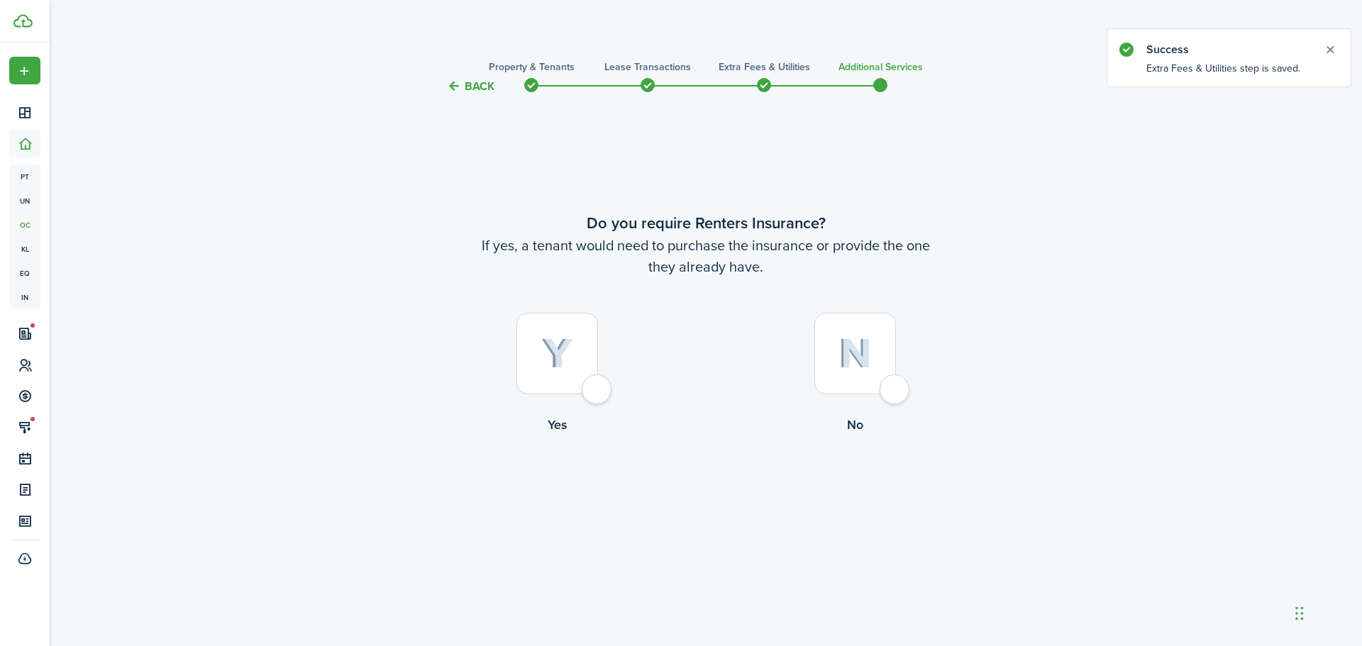
click at [598, 394] on div at bounding box center [557, 354] width 82 height 82
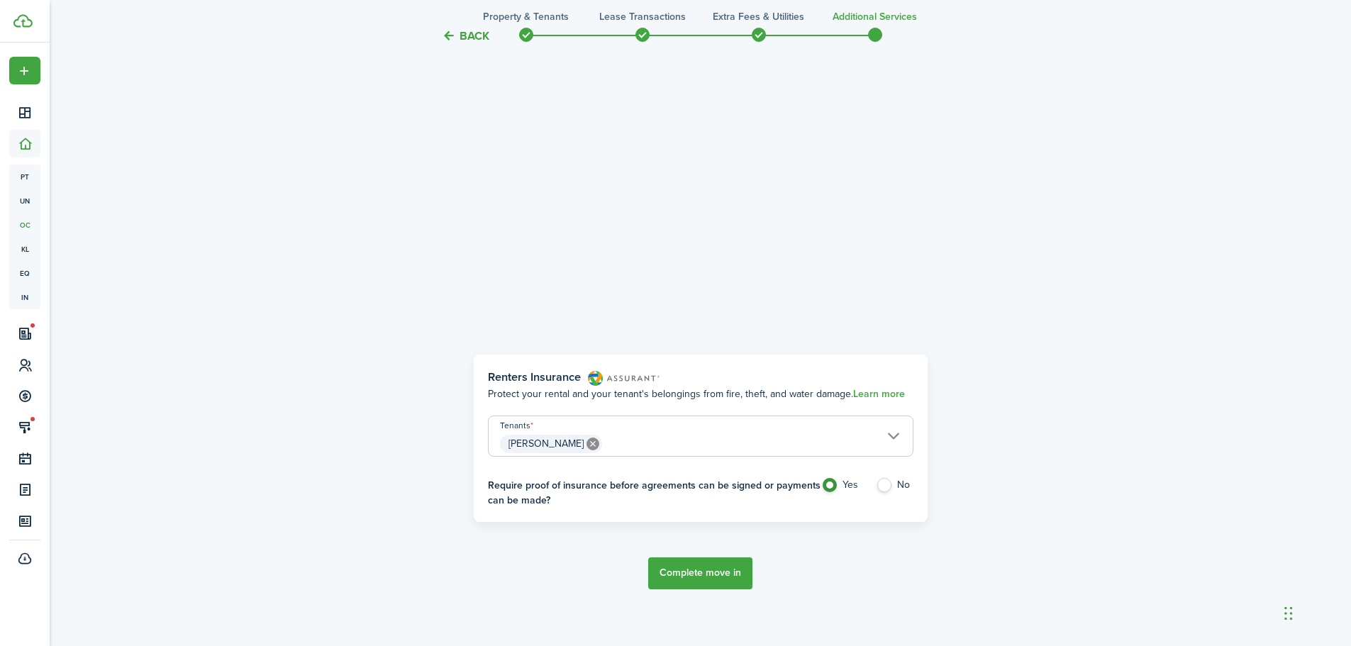
scroll to position [267, 0]
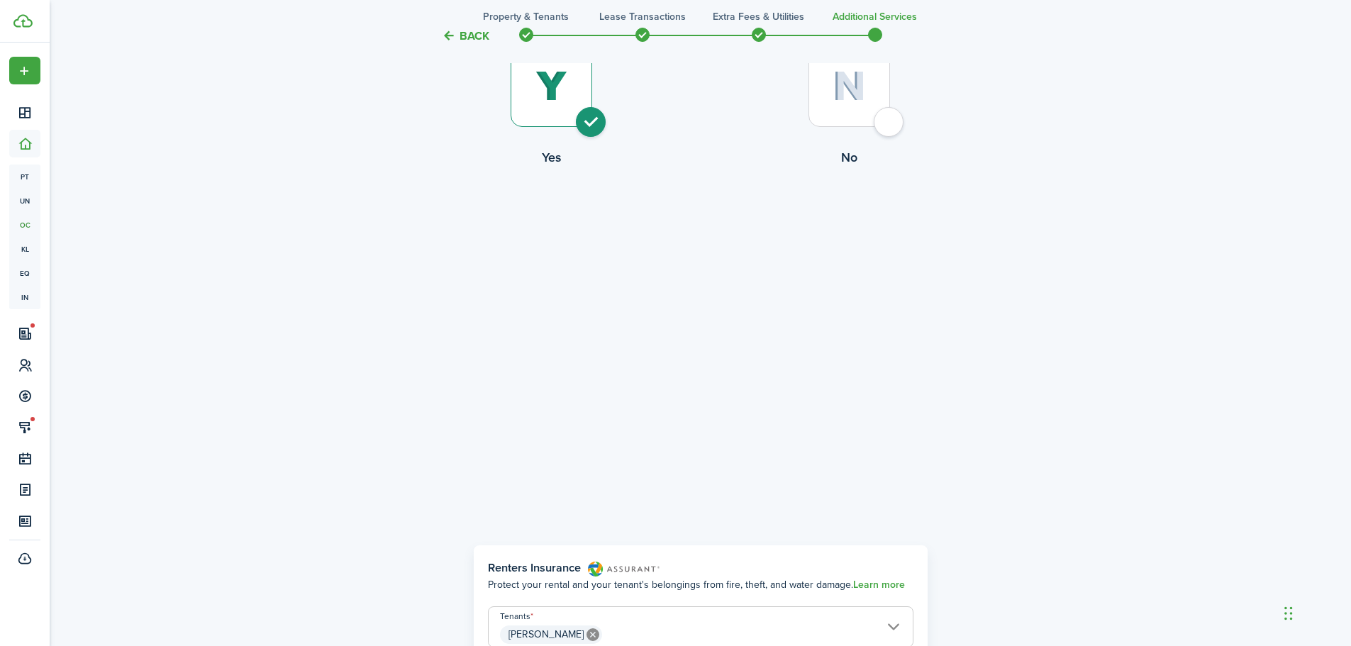
click at [890, 127] on div at bounding box center [850, 86] width 82 height 82
radio input "false"
radio input "true"
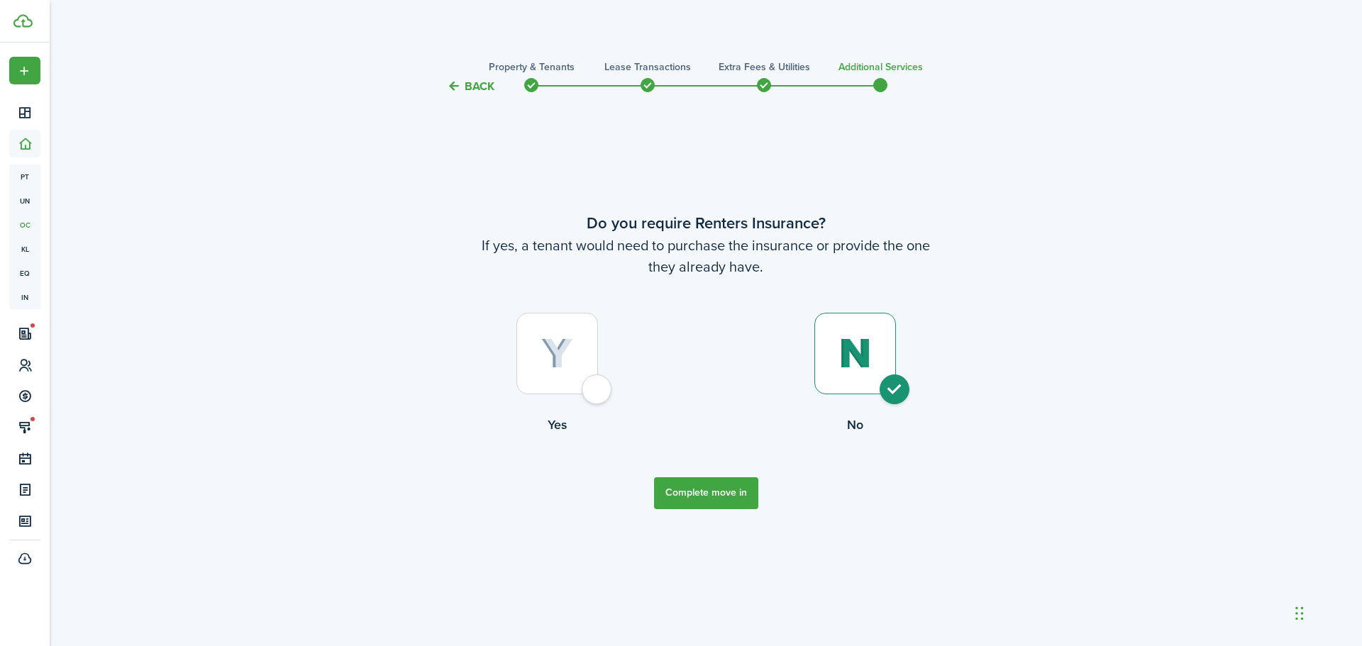
click at [736, 499] on button "Complete move in" at bounding box center [706, 493] width 104 height 32
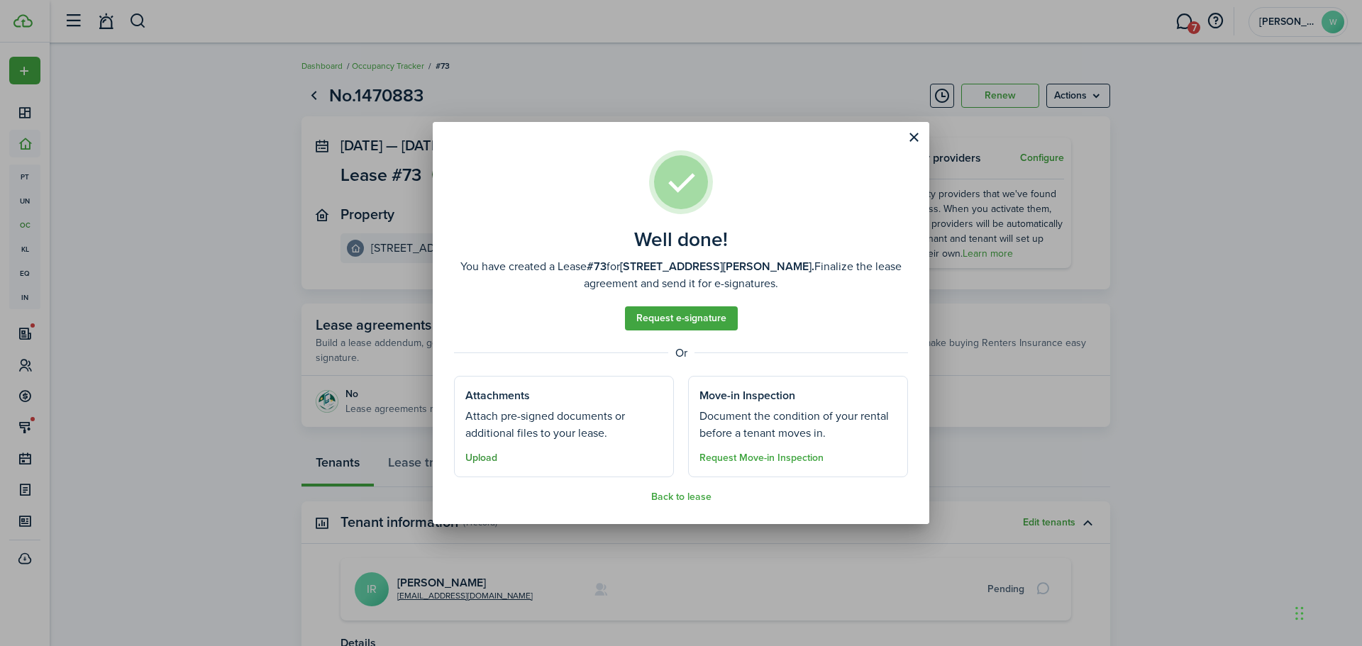
click at [473, 460] on button "Upload" at bounding box center [481, 457] width 32 height 11
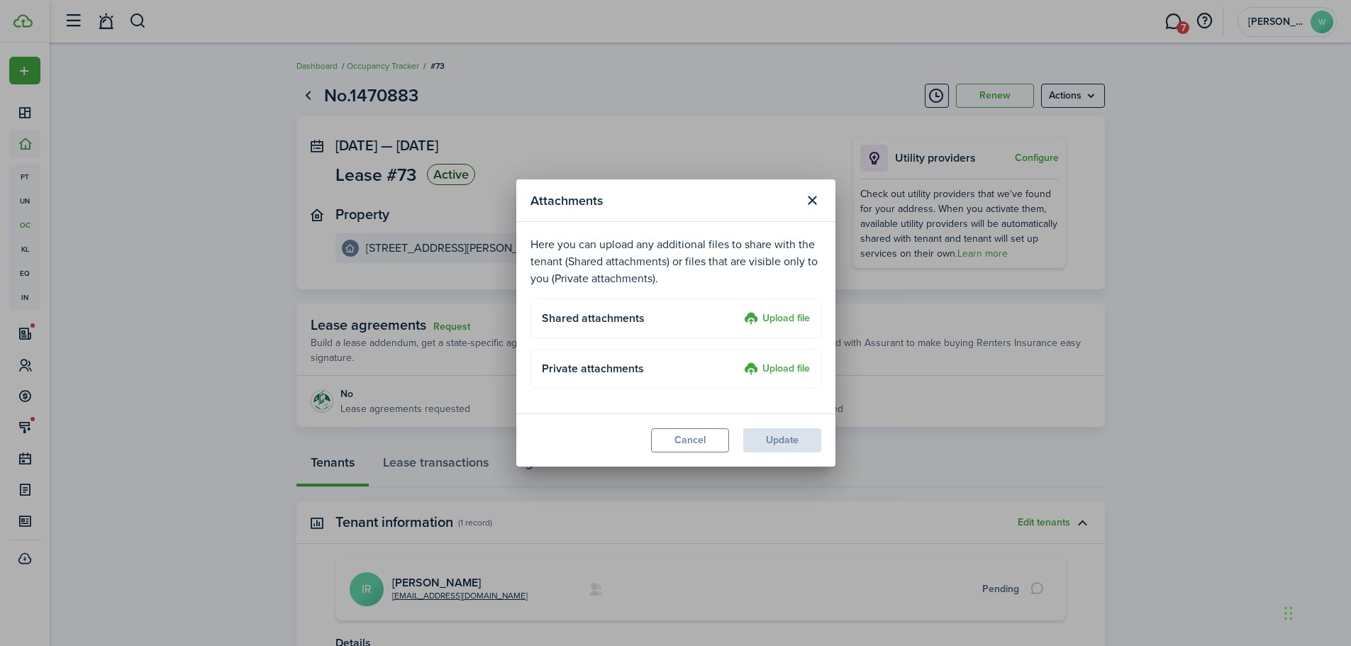
click at [768, 323] on label "Upload file" at bounding box center [777, 319] width 66 height 17
click at [739, 311] on input "Upload file" at bounding box center [739, 311] width 0 height 0
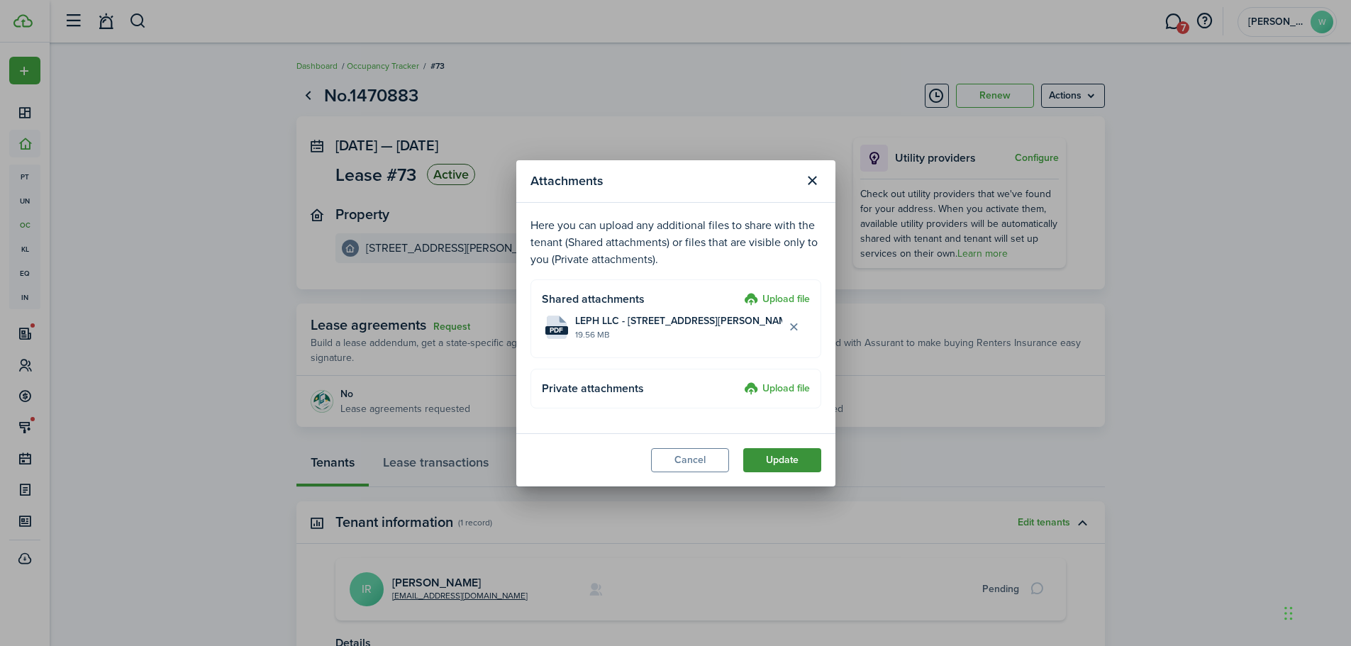
click at [777, 462] on button "Update" at bounding box center [782, 460] width 78 height 24
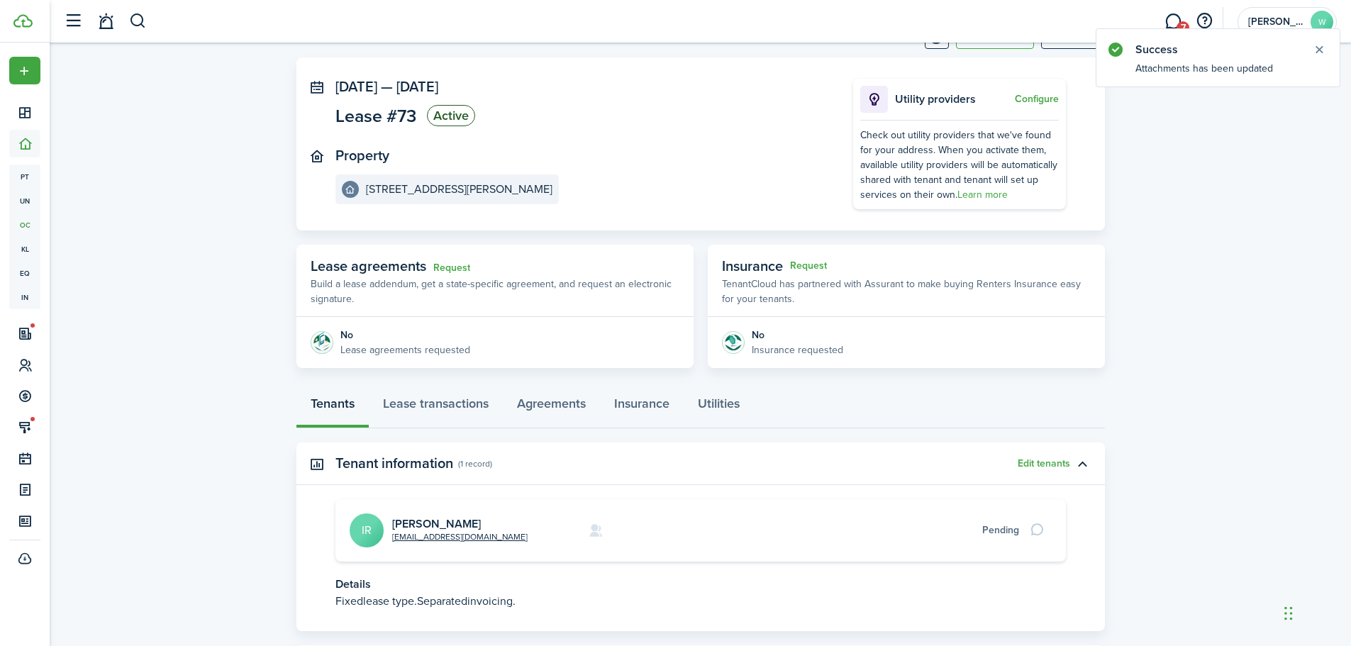
scroll to position [140, 0]
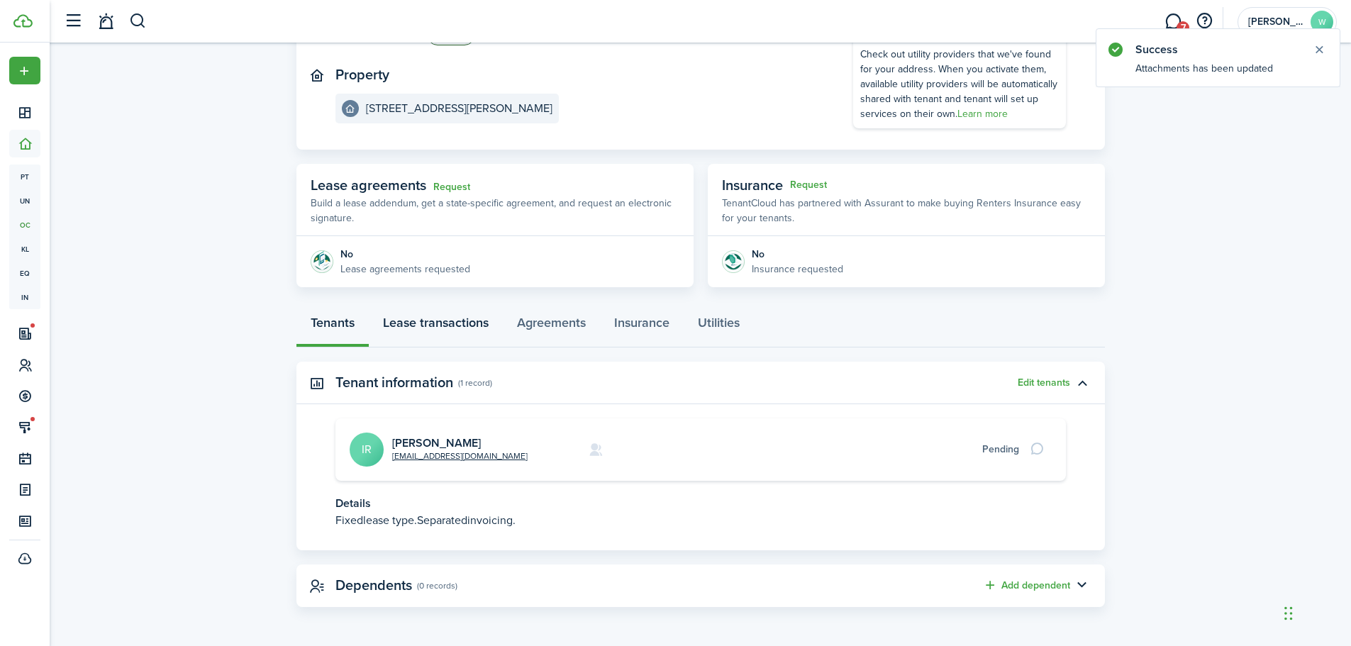
click at [489, 324] on link "Lease transactions" at bounding box center [436, 326] width 134 height 43
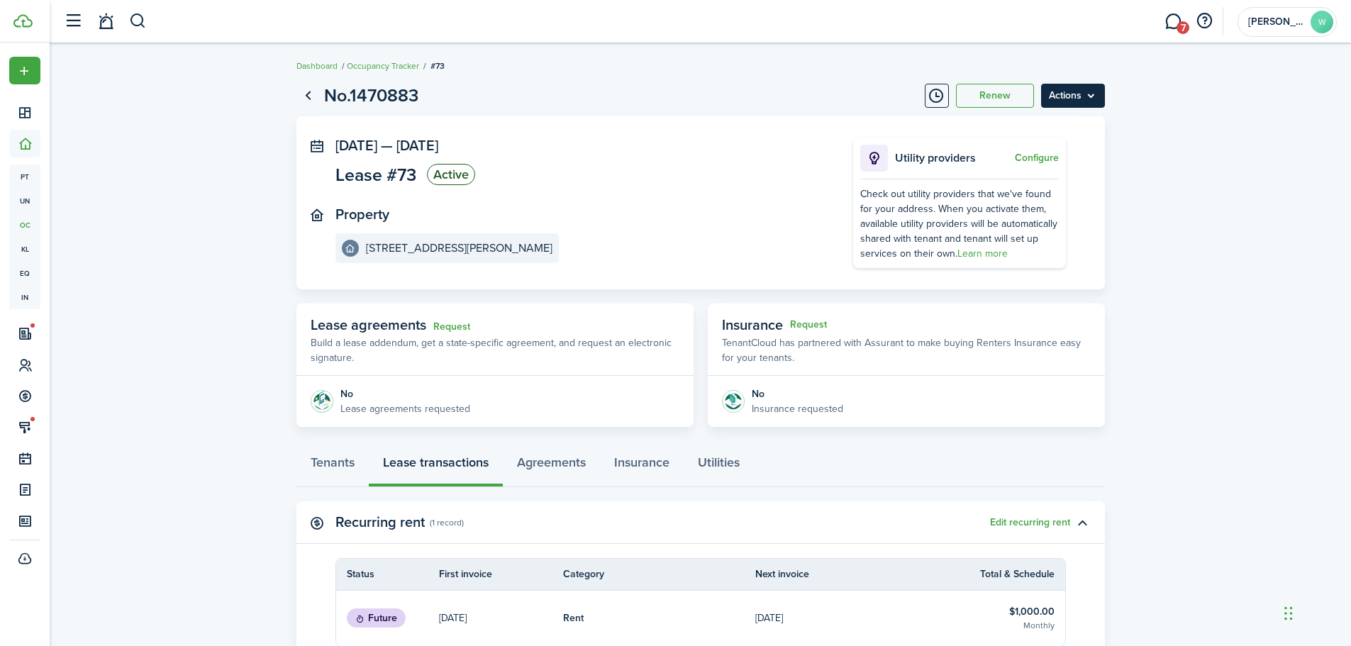
click at [1070, 105] on menu-btn "Actions" at bounding box center [1073, 96] width 64 height 24
click at [591, 180] on panel-main-section "[DATE] — [DATE] Lease #73 Active" at bounding box center [572, 164] width 475 height 52
click at [355, 461] on link "Tenants" at bounding box center [332, 466] width 72 height 43
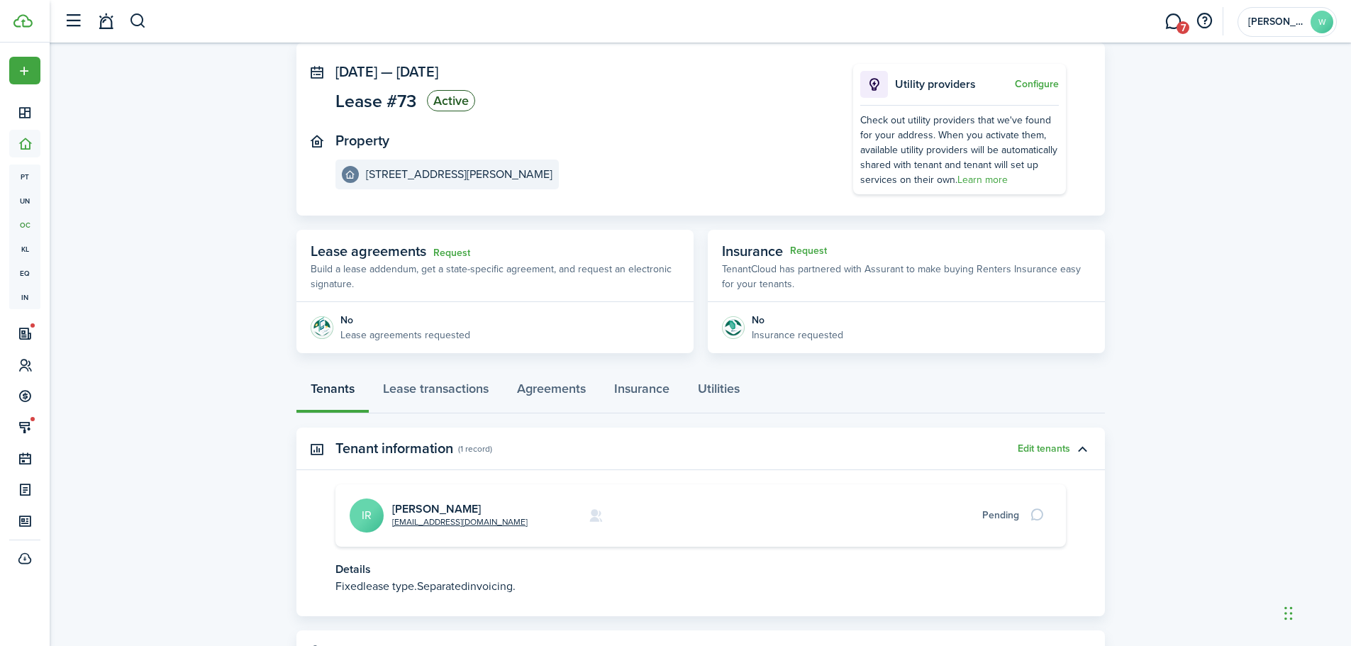
scroll to position [69, 0]
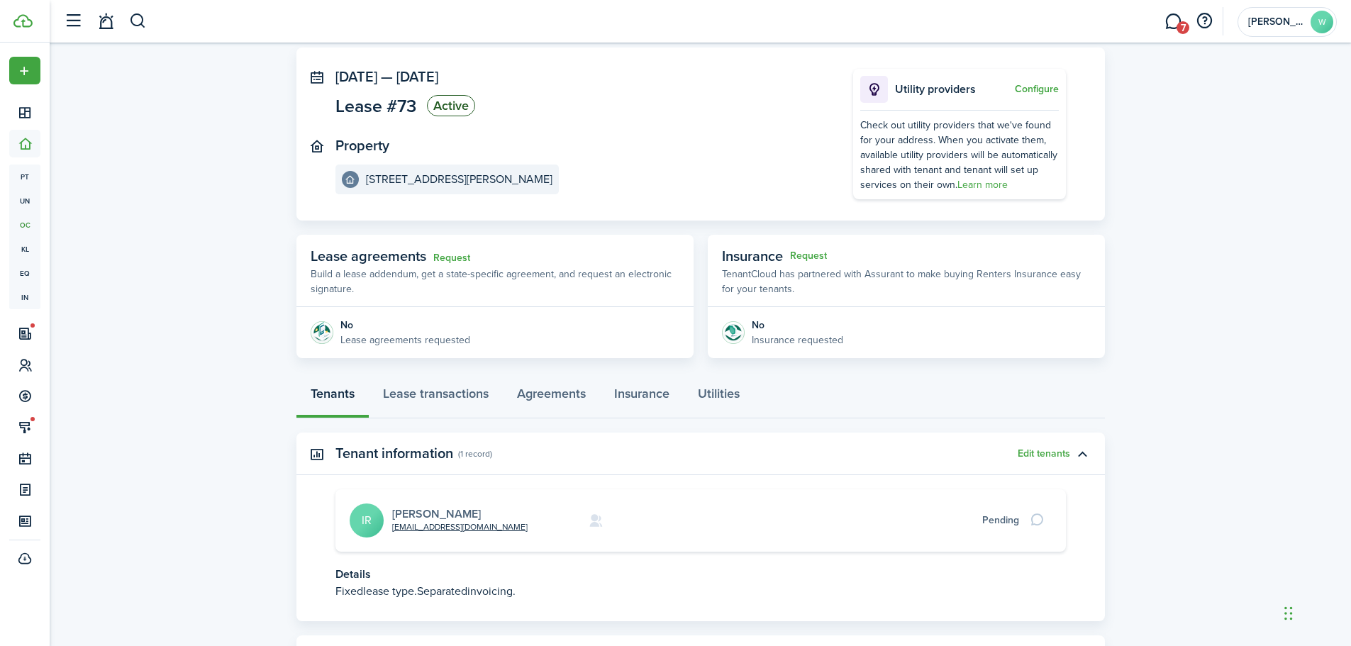
click at [445, 515] on link "[PERSON_NAME]" at bounding box center [436, 514] width 89 height 16
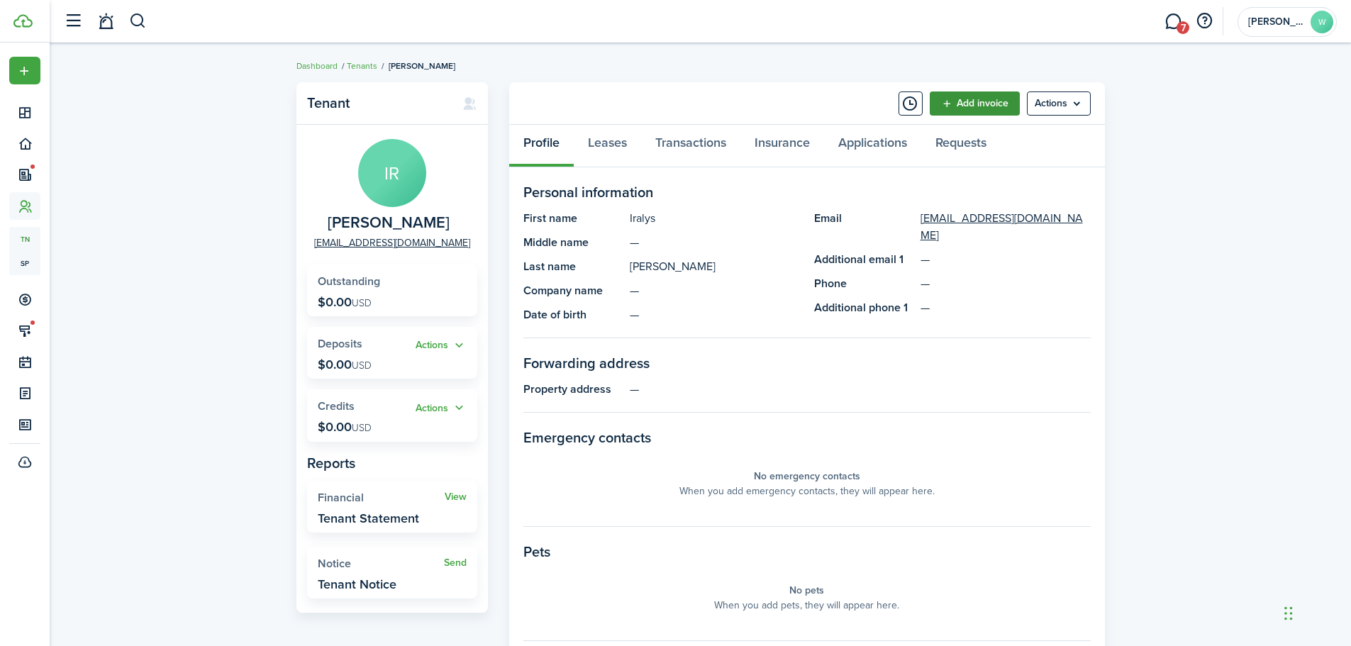
click at [980, 109] on link "Add invoice" at bounding box center [975, 103] width 90 height 24
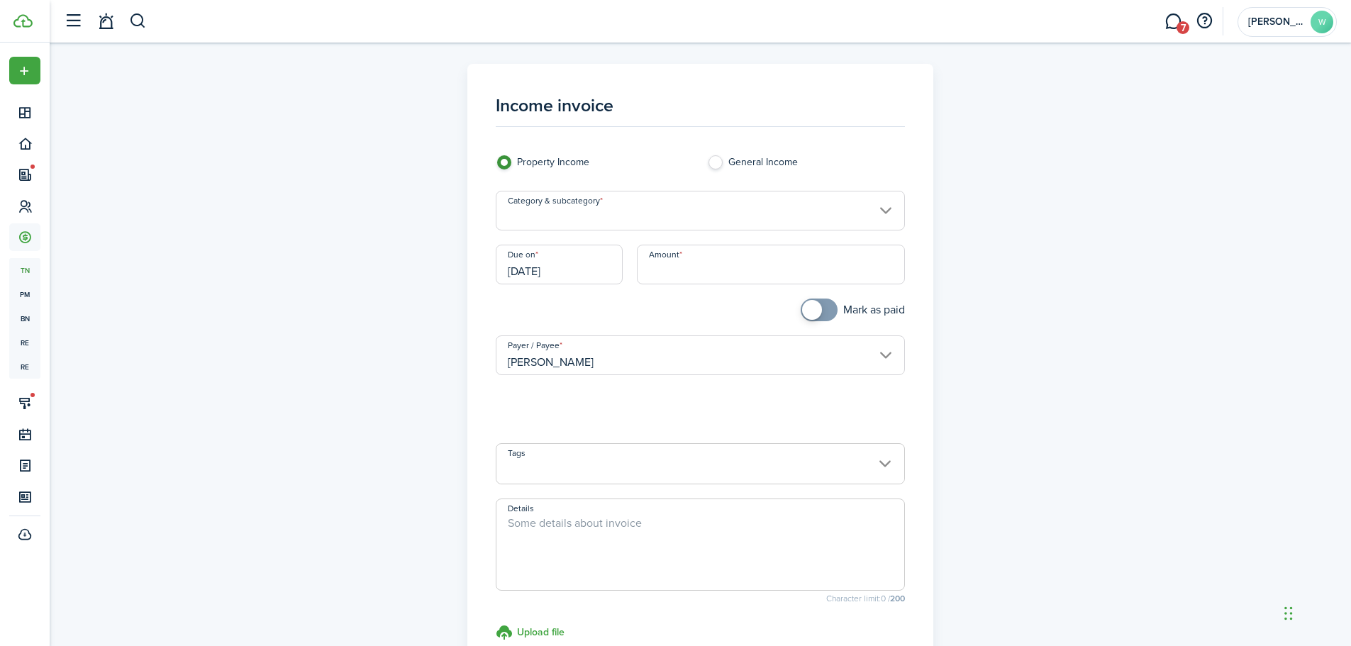
click at [701, 211] on input "Category & subcategory" at bounding box center [700, 211] width 409 height 40
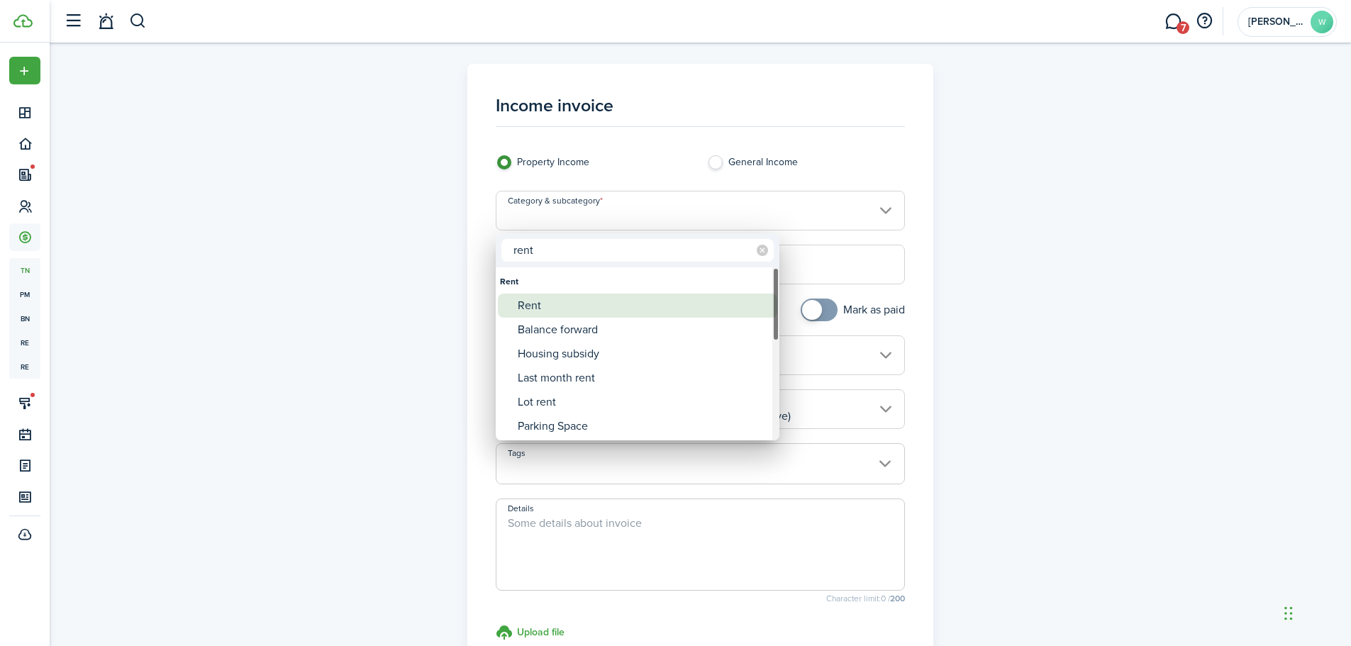
type input "rent"
click at [655, 295] on div "Rent" at bounding box center [643, 306] width 251 height 24
type input "Rent"
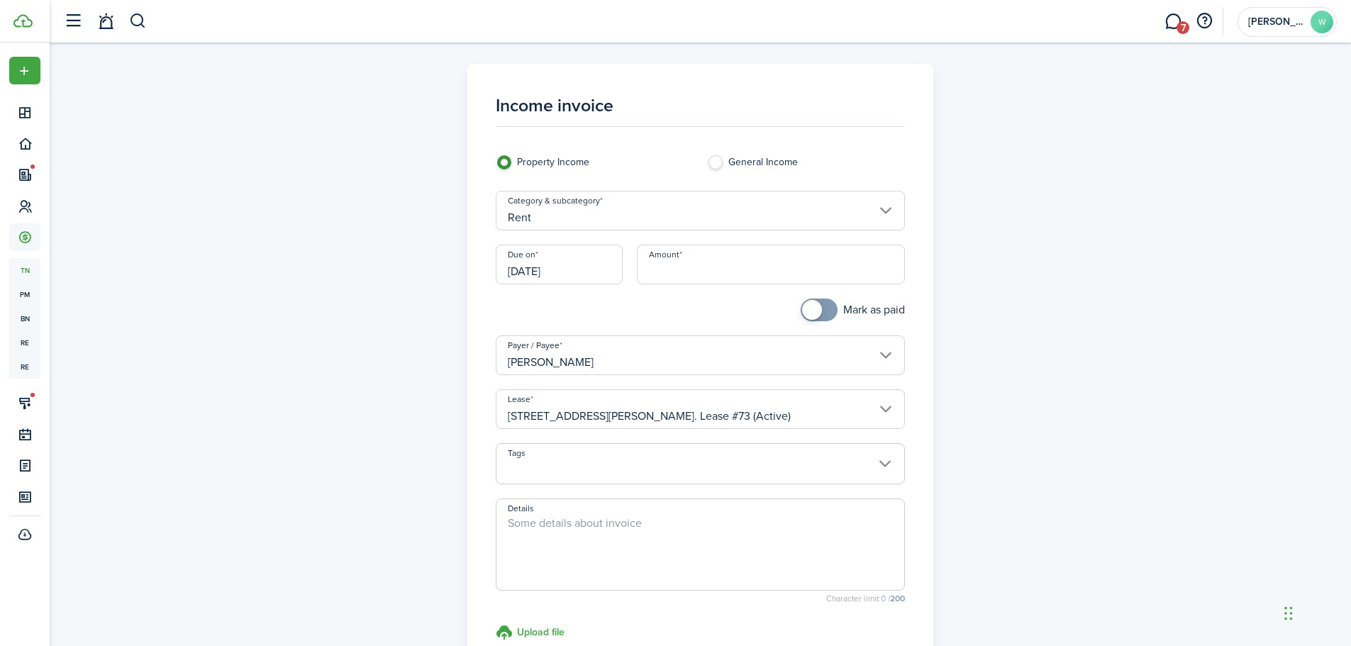
click at [602, 277] on input "[DATE]" at bounding box center [559, 265] width 127 height 40
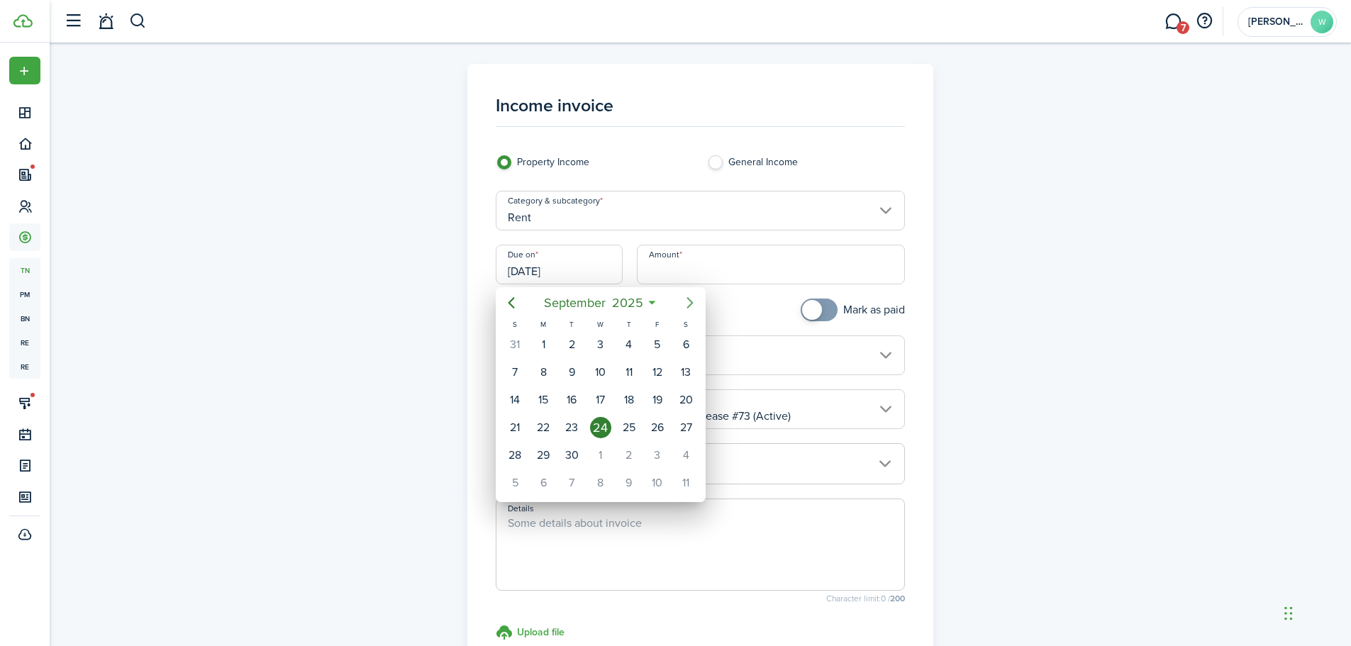
click at [687, 302] on icon "Next page" at bounding box center [690, 302] width 17 height 17
click at [600, 343] on div "1" at bounding box center [600, 344] width 21 height 21
type input "[DATE]"
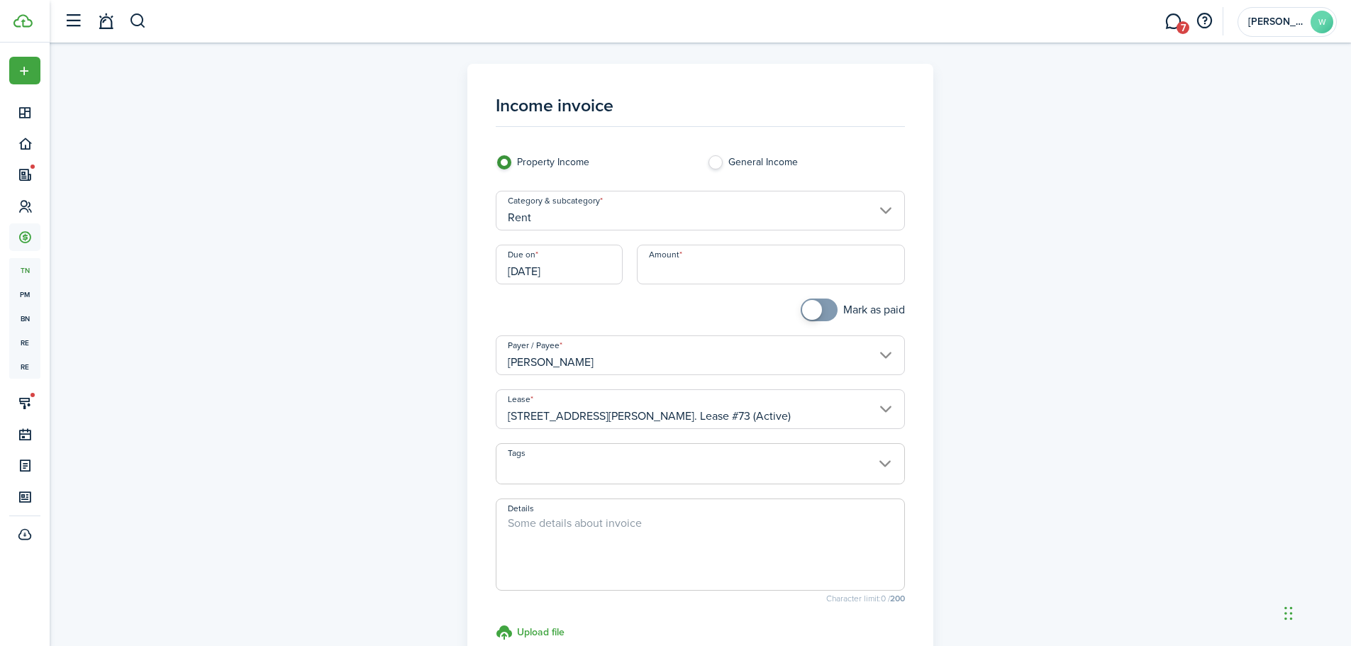
click at [676, 274] on input "Amount" at bounding box center [771, 265] width 268 height 40
type input "$400.00"
click at [669, 317] on div at bounding box center [594, 317] width 211 height 37
click at [635, 533] on textarea "Details" at bounding box center [700, 549] width 408 height 68
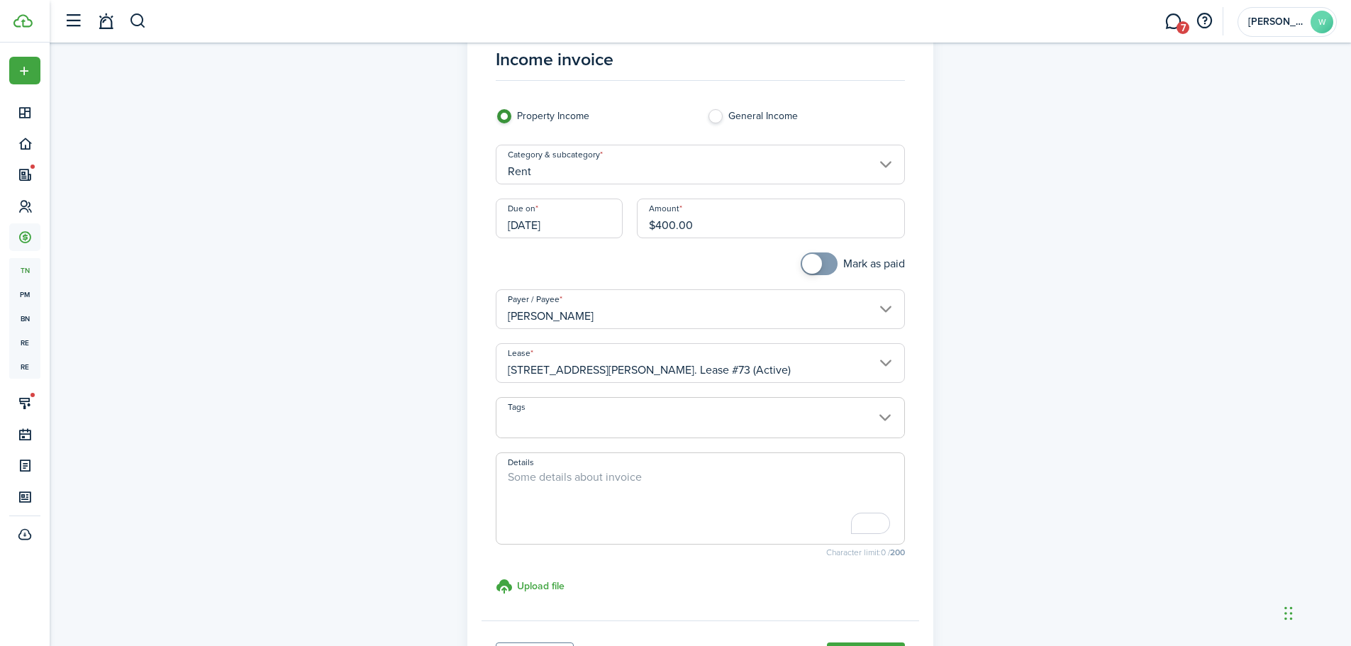
scroll to position [71, 0]
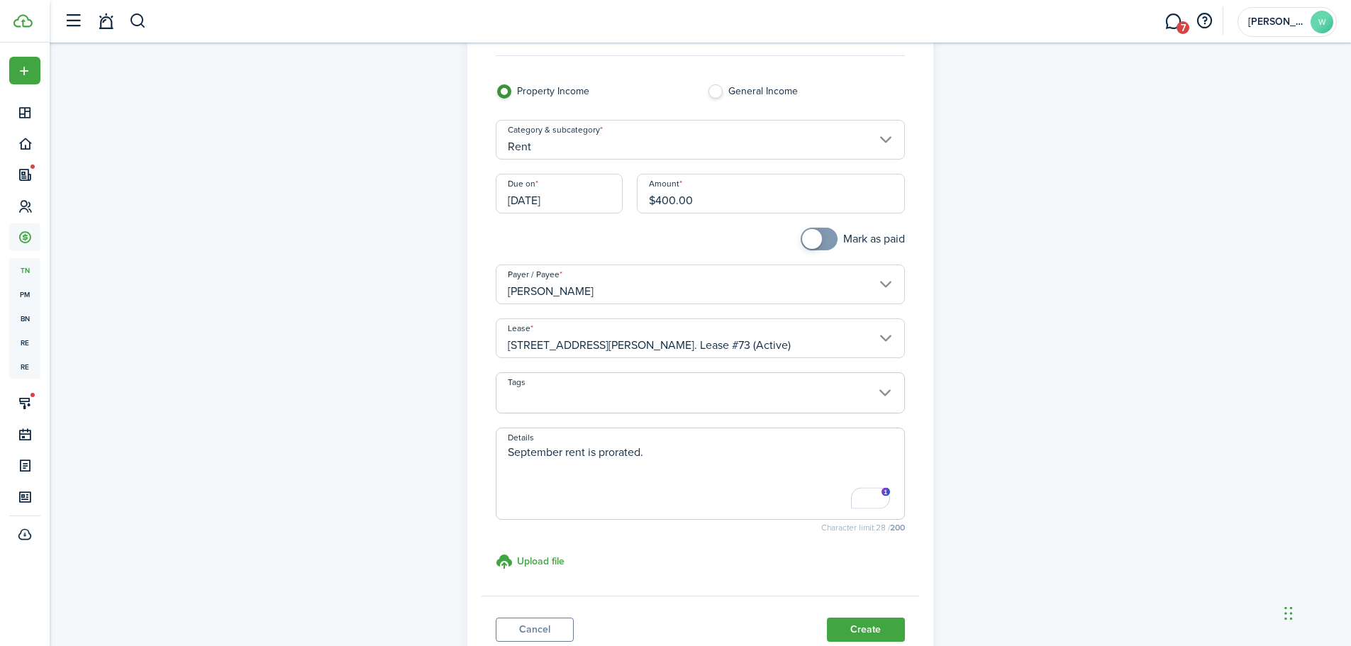
click at [674, 455] on textarea "September rent is prorated." at bounding box center [700, 478] width 408 height 68
type textarea "September rent is prorated. $1,000 (monthly rent)/ 30 days (September) = $33.33…"
click at [852, 633] on button "Create" at bounding box center [866, 630] width 78 height 24
